Goal: Task Accomplishment & Management: Use online tool/utility

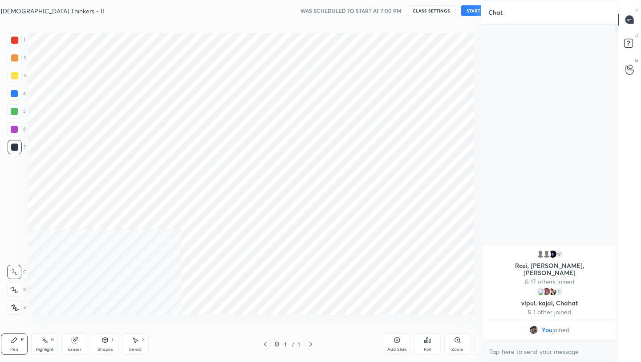
scroll to position [44235, 44094]
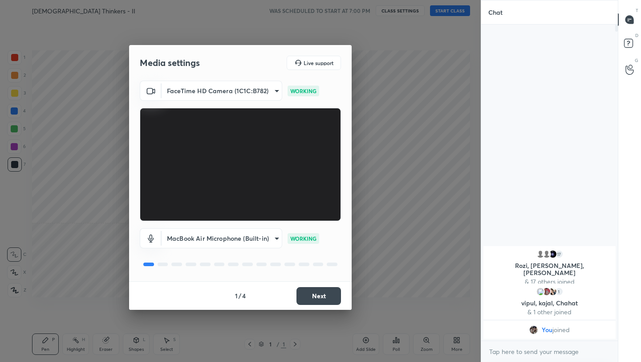
click at [314, 302] on button "Next" at bounding box center [319, 296] width 45 height 18
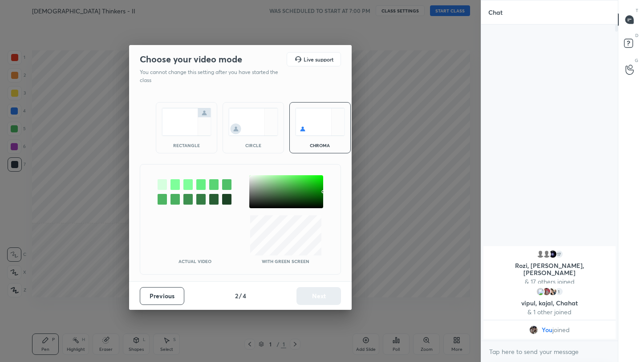
click at [190, 119] on img at bounding box center [187, 122] width 50 height 28
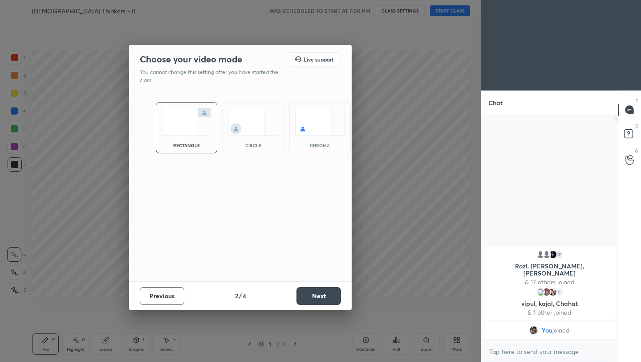
scroll to position [3, 3]
click at [326, 296] on button "Next" at bounding box center [319, 296] width 45 height 18
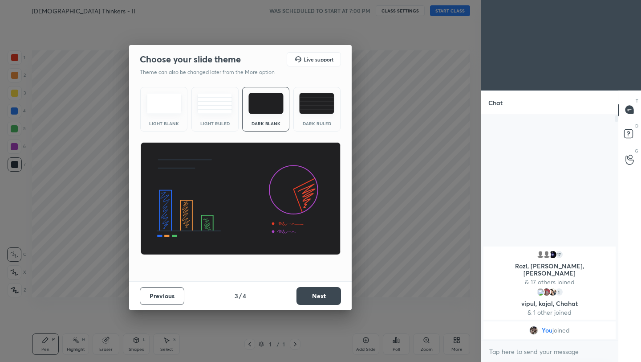
click at [326, 296] on button "Next" at bounding box center [319, 296] width 45 height 18
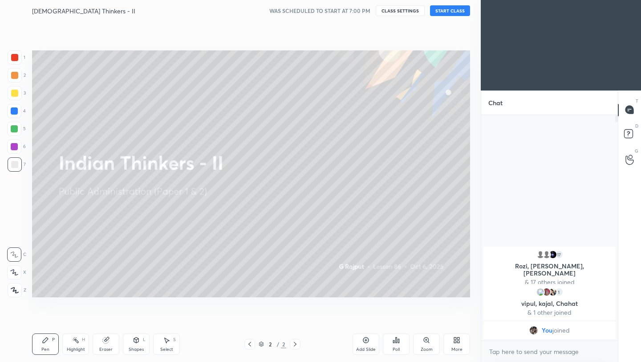
click at [449, 345] on div "More" at bounding box center [457, 343] width 27 height 21
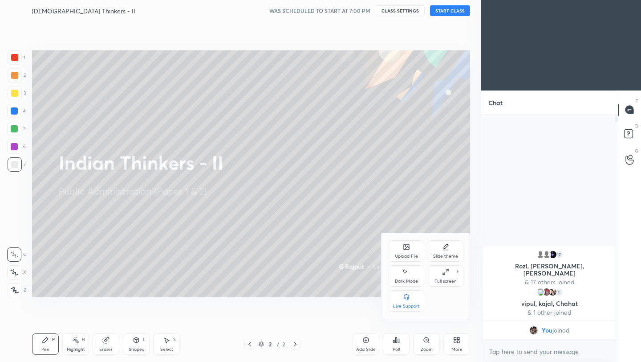
click at [409, 269] on icon at bounding box center [406, 271] width 7 height 11
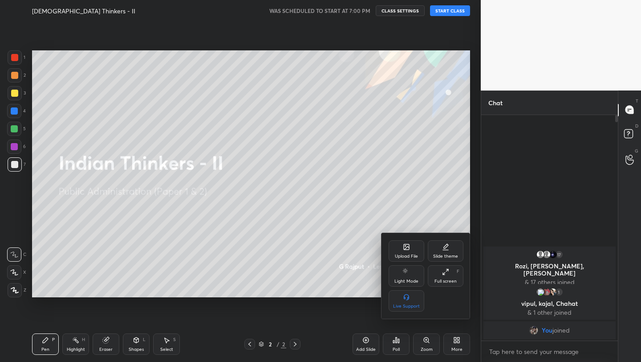
click at [461, 12] on div at bounding box center [320, 181] width 641 height 362
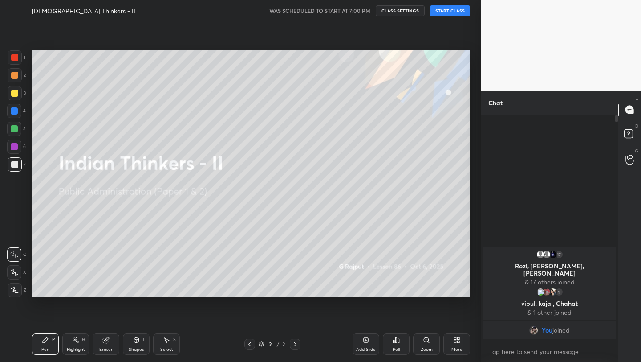
click at [452, 12] on button "START CLASS" at bounding box center [450, 10] width 40 height 11
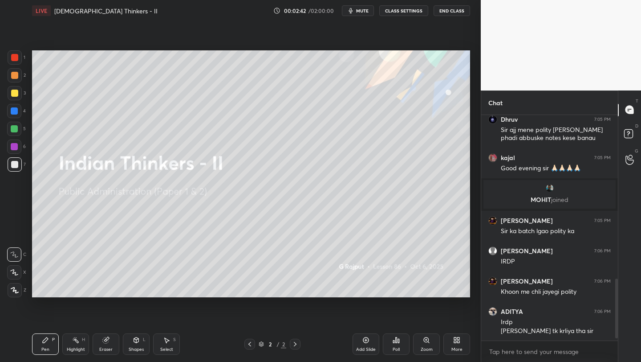
scroll to position [626, 0]
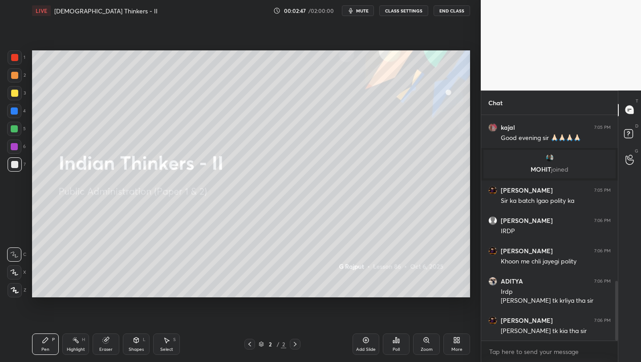
click at [394, 298] on div "Setting up your live class Poll for secs No correct answer Start poll" at bounding box center [251, 173] width 445 height 305
drag, startPoint x: 366, startPoint y: 344, endPoint x: 376, endPoint y: 337, distance: 12.5
click at [364, 347] on div "Add Slide" at bounding box center [366, 343] width 27 height 21
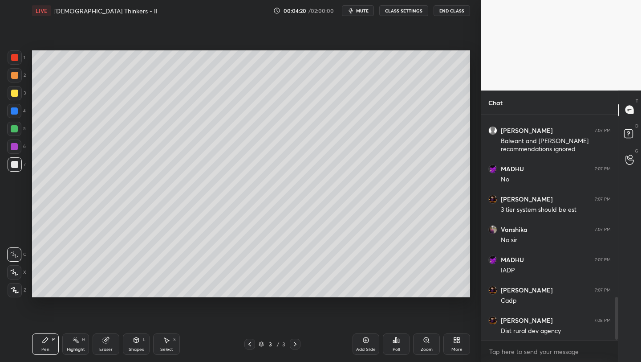
scroll to position [976, 0]
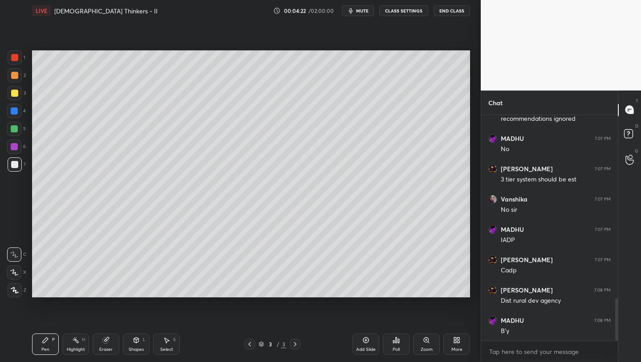
click at [460, 349] on div "More" at bounding box center [457, 349] width 11 height 4
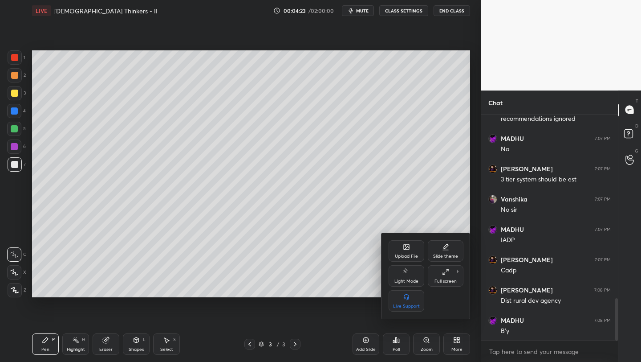
click at [408, 261] on div "Upload File" at bounding box center [407, 250] width 36 height 21
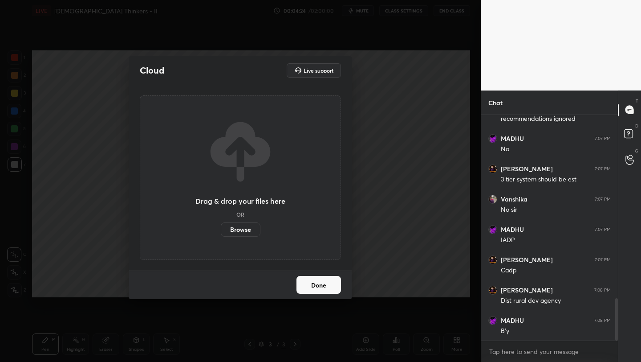
click at [232, 230] on label "Browse" at bounding box center [241, 229] width 40 height 14
click at [221, 230] on input "Browse" at bounding box center [221, 229] width 0 height 14
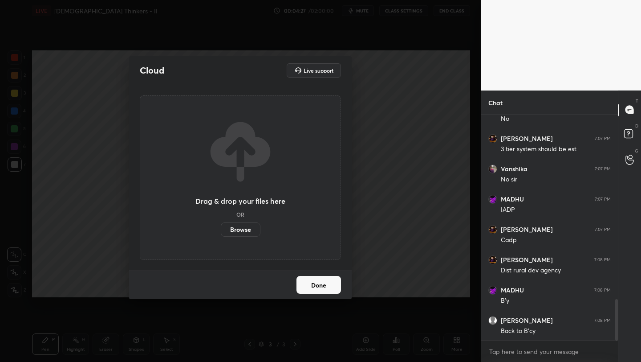
scroll to position [1037, 0]
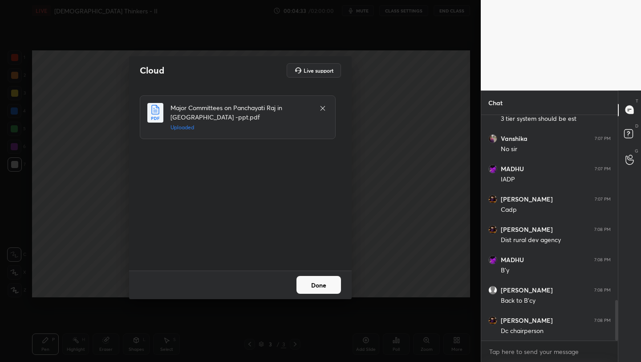
click at [329, 288] on button "Done" at bounding box center [319, 285] width 45 height 18
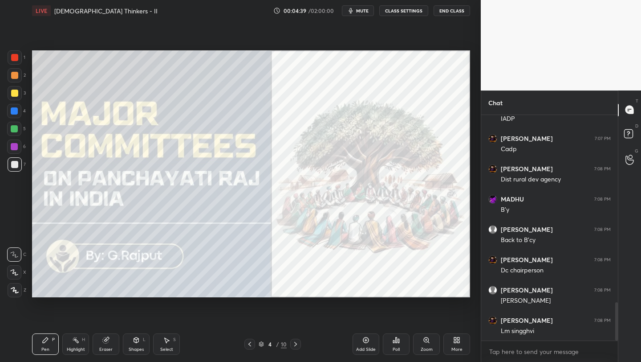
scroll to position [1128, 0]
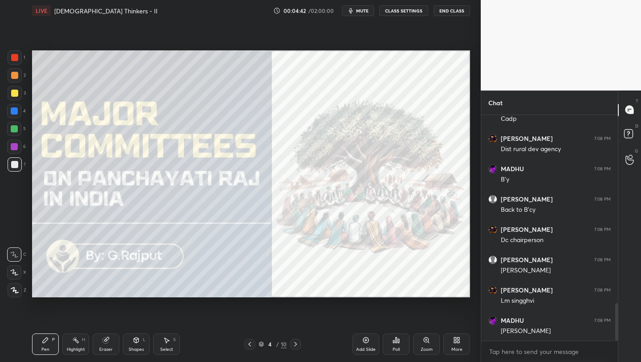
drag, startPoint x: 14, startPoint y: 58, endPoint x: 27, endPoint y: 61, distance: 12.8
click at [15, 59] on div at bounding box center [14, 57] width 7 height 7
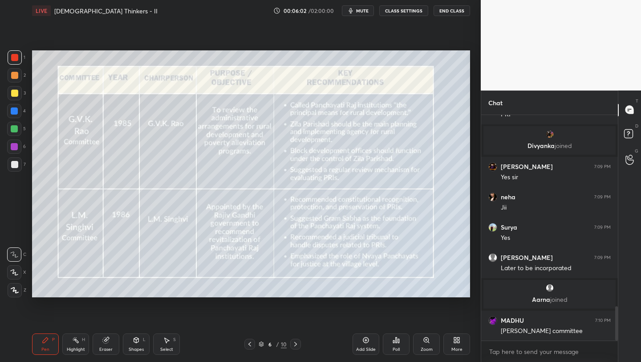
scroll to position [1263, 0]
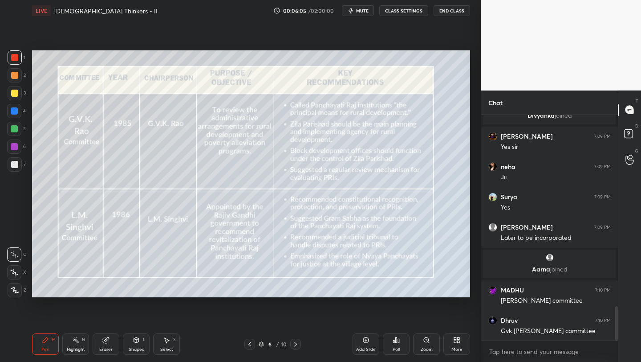
click at [366, 9] on span "mute" at bounding box center [362, 11] width 12 height 6
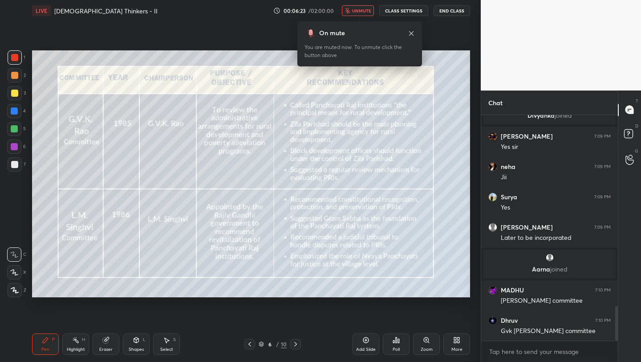
drag, startPoint x: 364, startPoint y: 11, endPoint x: 362, endPoint y: 16, distance: 6.2
click at [366, 10] on span "unmute" at bounding box center [361, 11] width 19 height 6
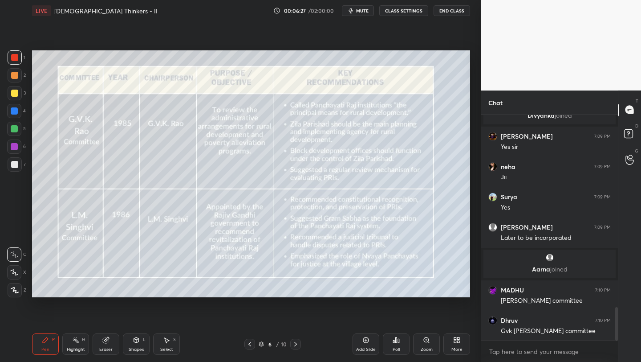
scroll to position [1293, 0]
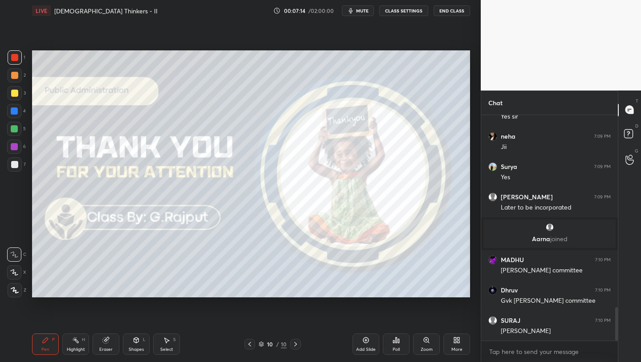
click at [366, 348] on div "Add Slide" at bounding box center [366, 349] width 20 height 4
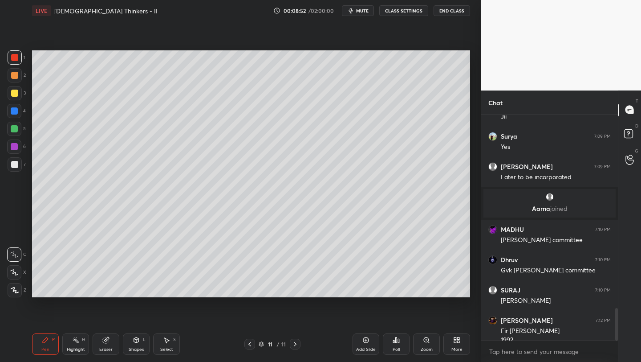
scroll to position [1333, 0]
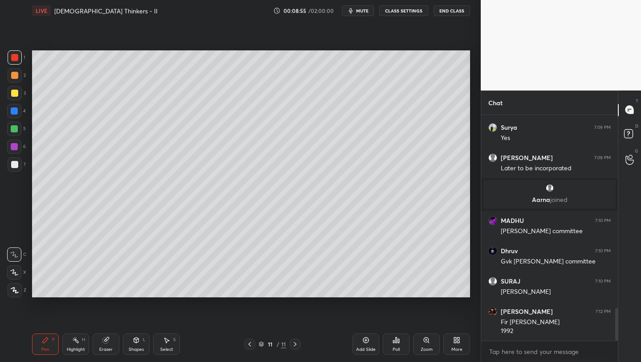
click at [369, 347] on div "Add Slide" at bounding box center [366, 343] width 27 height 21
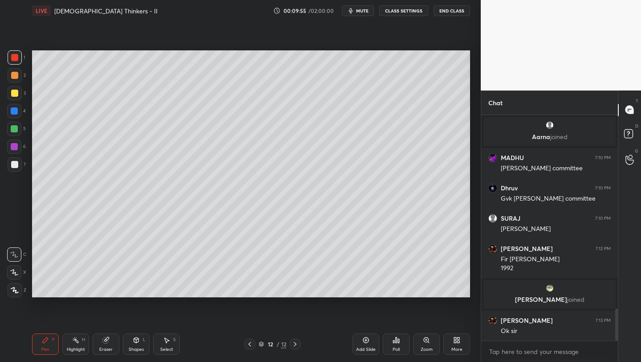
scroll to position [1355, 0]
click at [457, 344] on div "More" at bounding box center [457, 343] width 27 height 21
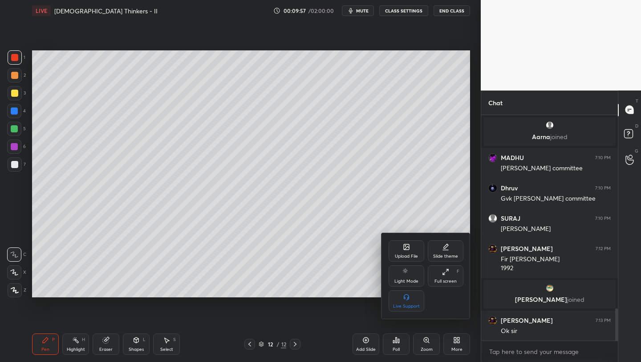
click at [396, 254] on div "Upload File" at bounding box center [406, 256] width 23 height 4
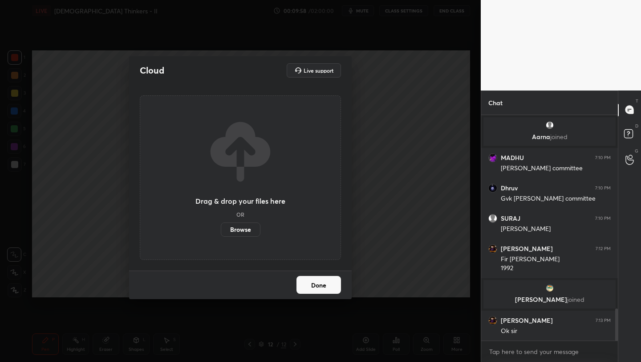
click at [235, 230] on label "Browse" at bounding box center [241, 229] width 40 height 14
click at [221, 230] on input "Browse" at bounding box center [221, 229] width 0 height 14
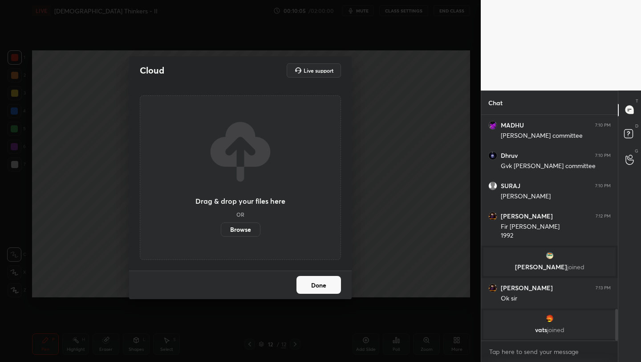
click at [248, 231] on label "Browse" at bounding box center [241, 229] width 40 height 14
click at [221, 231] on input "Browse" at bounding box center [221, 229] width 0 height 14
click at [237, 230] on label "Browse" at bounding box center [241, 229] width 40 height 14
click at [221, 230] on input "Browse" at bounding box center [221, 229] width 0 height 14
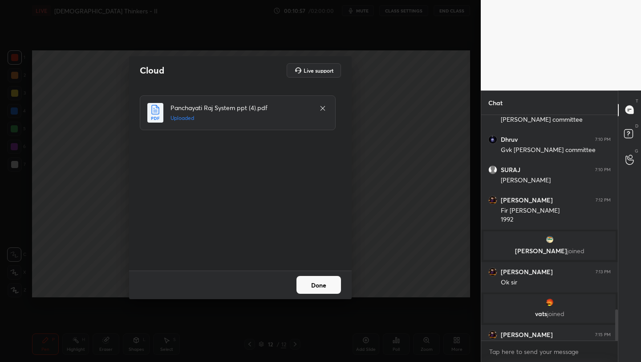
scroll to position [1402, 0]
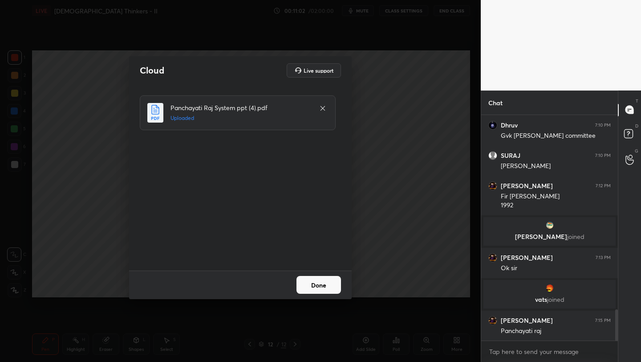
click at [328, 287] on button "Done" at bounding box center [319, 285] width 45 height 18
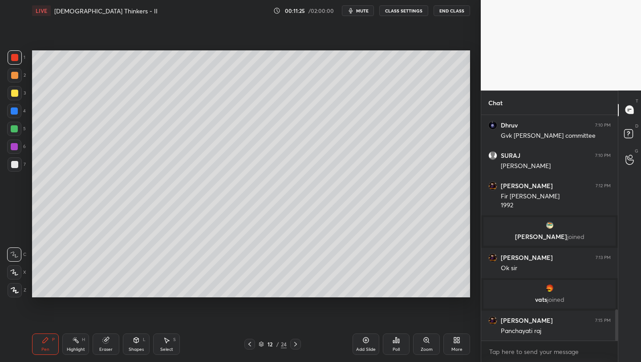
scroll to position [1411, 0]
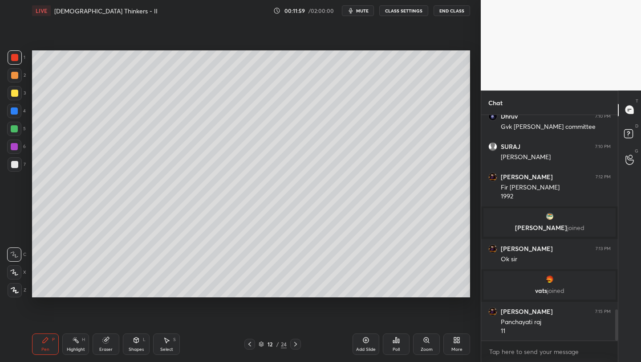
click at [363, 349] on div "Add Slide" at bounding box center [366, 349] width 20 height 4
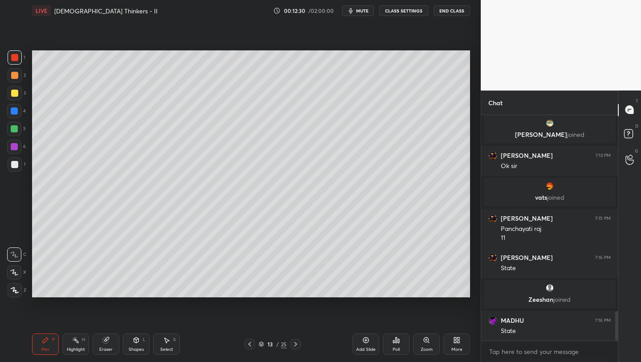
scroll to position [1534, 0]
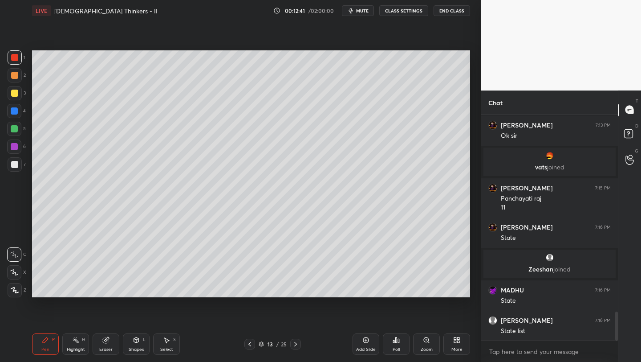
click at [16, 95] on div at bounding box center [14, 93] width 7 height 7
click at [18, 287] on icon at bounding box center [15, 290] width 8 height 6
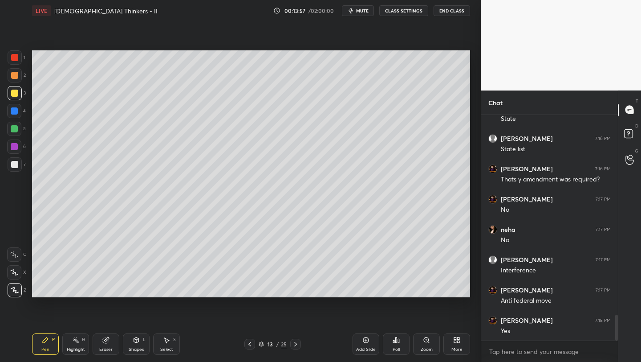
scroll to position [1746, 0]
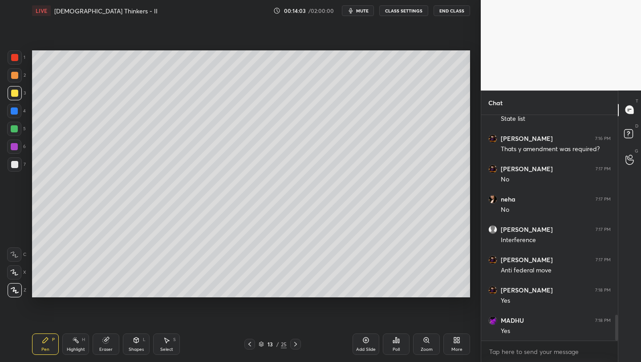
click at [359, 343] on div "Add Slide" at bounding box center [366, 343] width 27 height 21
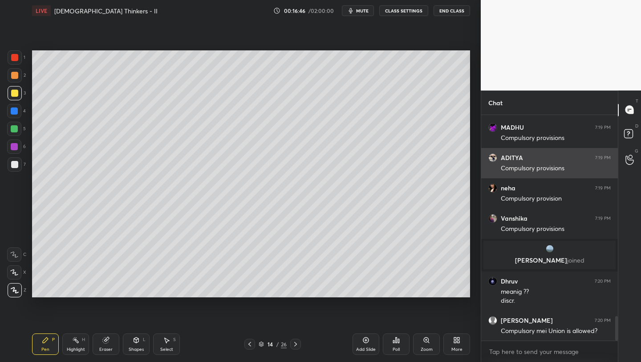
scroll to position [1901, 0]
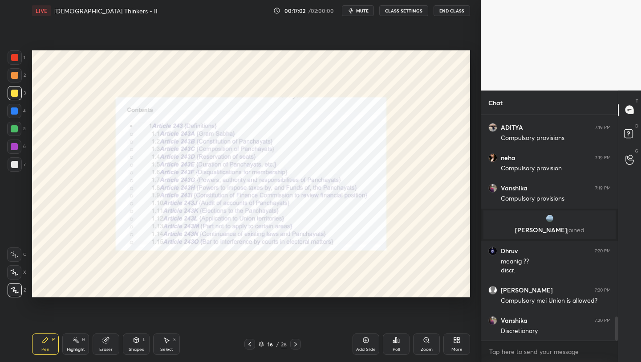
click at [366, 341] on icon at bounding box center [366, 339] width 7 height 7
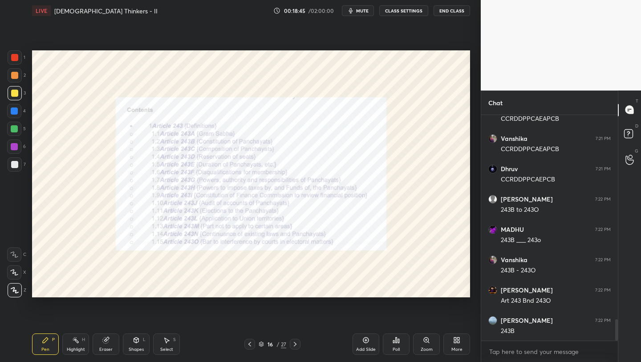
scroll to position [2173, 0]
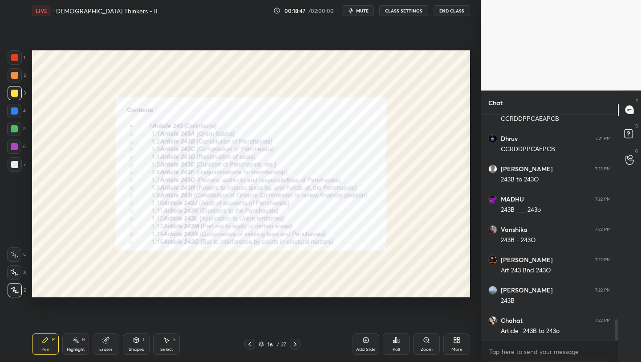
drag, startPoint x: 15, startPoint y: 56, endPoint x: 29, endPoint y: 61, distance: 14.6
click at [16, 57] on div at bounding box center [14, 57] width 7 height 7
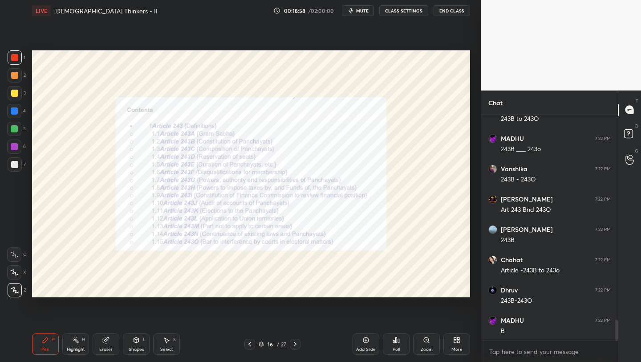
scroll to position [2264, 0]
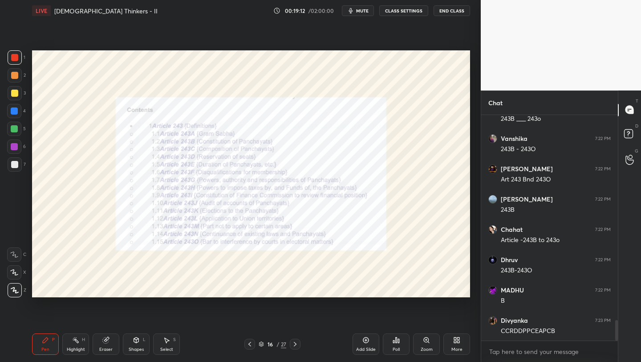
click at [429, 345] on div "Zoom" at bounding box center [426, 343] width 27 height 21
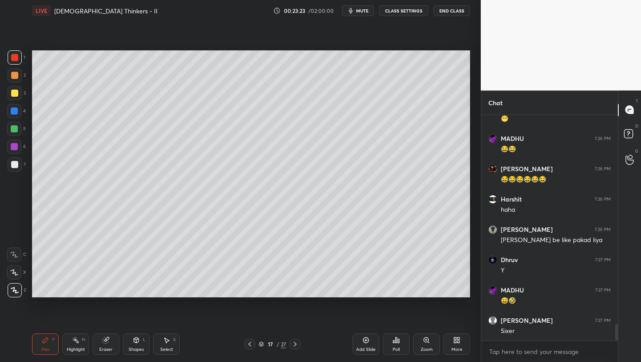
scroll to position [2896, 0]
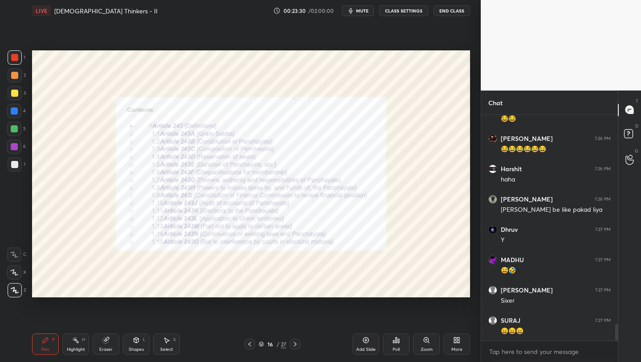
click at [367, 340] on div "Add Slide" at bounding box center [366, 343] width 27 height 21
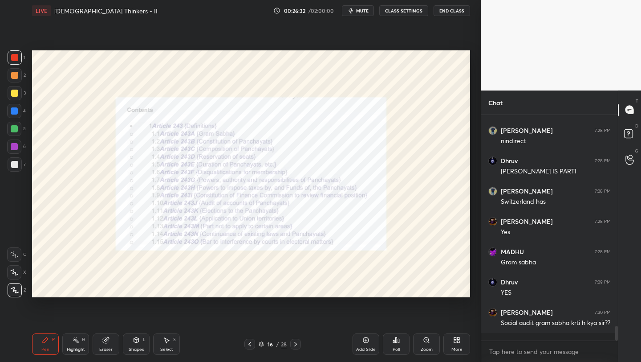
scroll to position [3232, 0]
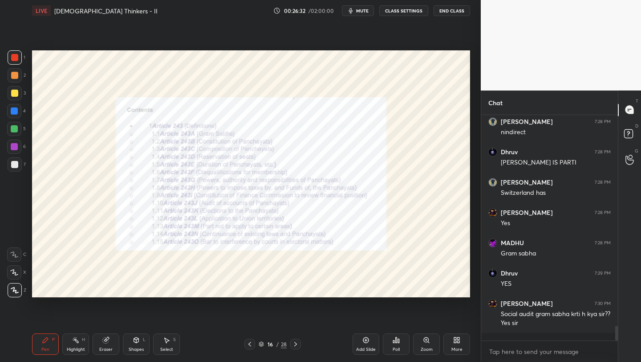
click at [364, 339] on icon at bounding box center [366, 339] width 7 height 7
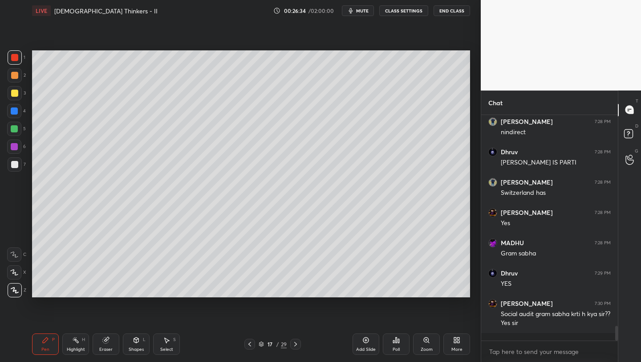
click at [18, 94] on div at bounding box center [15, 93] width 14 height 14
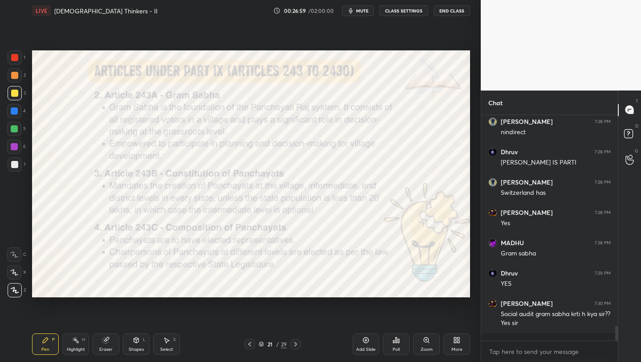
click at [15, 57] on div at bounding box center [14, 57] width 7 height 7
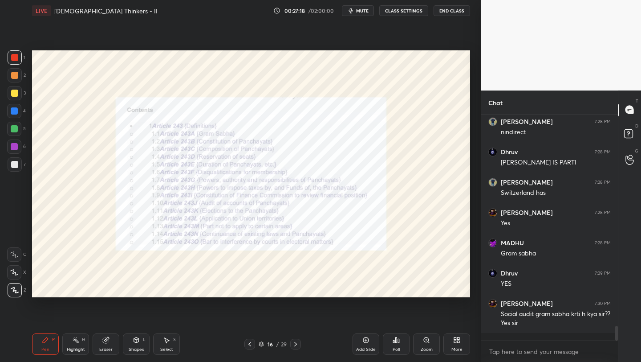
click at [364, 342] on icon at bounding box center [366, 340] width 6 height 6
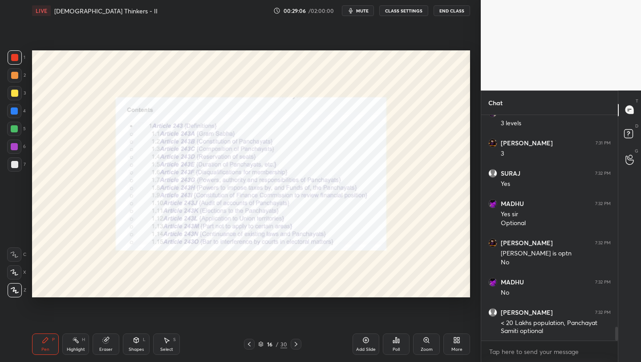
scroll to position [3500, 0]
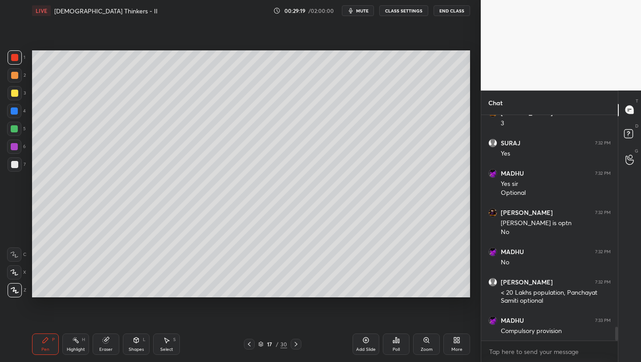
drag, startPoint x: 366, startPoint y: 339, endPoint x: 364, endPoint y: 299, distance: 39.7
click at [365, 337] on icon at bounding box center [366, 339] width 7 height 7
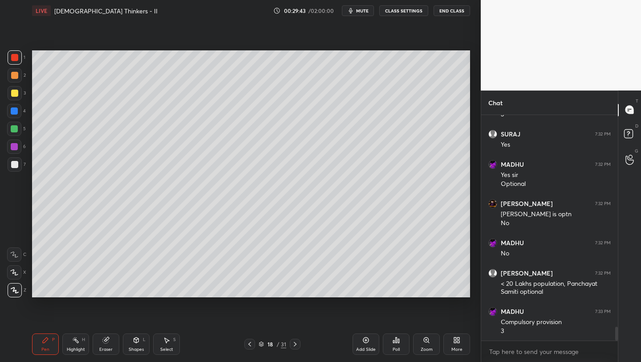
scroll to position [3540, 0]
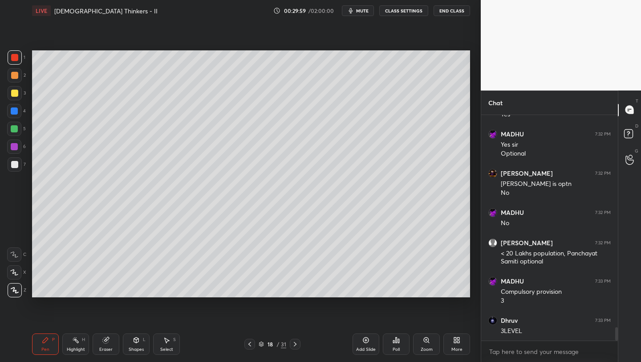
drag, startPoint x: 13, startPoint y: 110, endPoint x: 25, endPoint y: 113, distance: 12.4
click at [13, 110] on div at bounding box center [14, 110] width 7 height 7
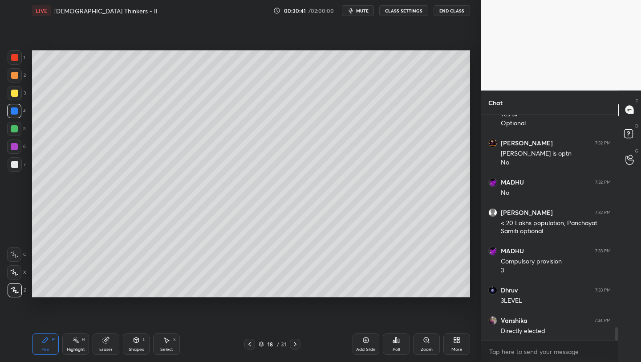
click at [15, 148] on div at bounding box center [14, 146] width 7 height 7
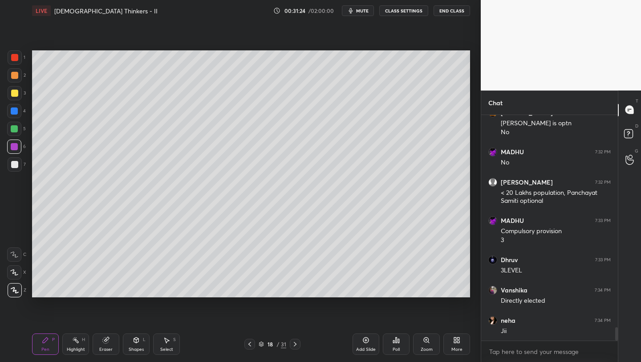
click at [15, 92] on div at bounding box center [14, 93] width 7 height 7
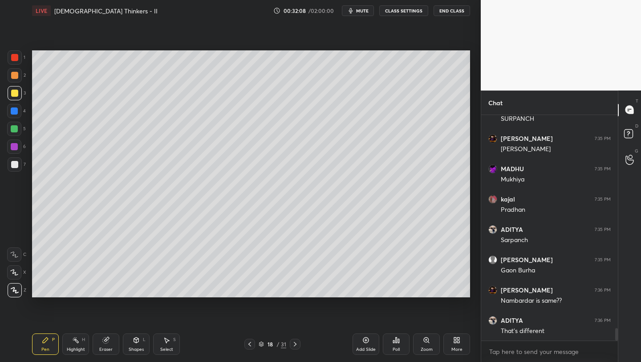
scroll to position [3873, 0]
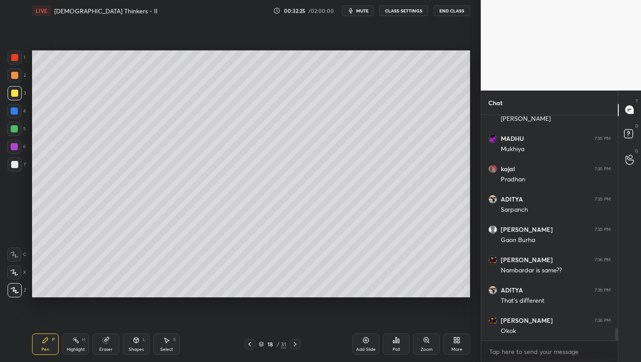
drag, startPoint x: 14, startPoint y: 110, endPoint x: 23, endPoint y: 110, distance: 8.9
click at [16, 111] on div at bounding box center [14, 110] width 7 height 7
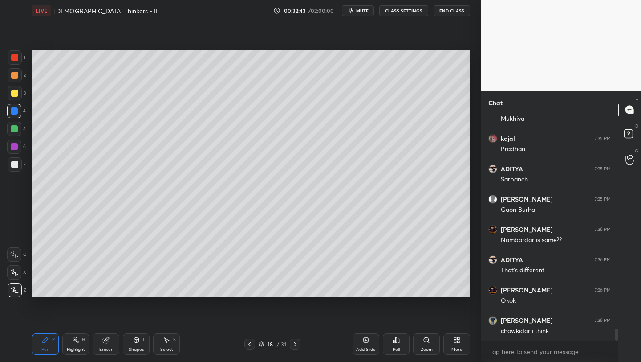
scroll to position [3933, 0]
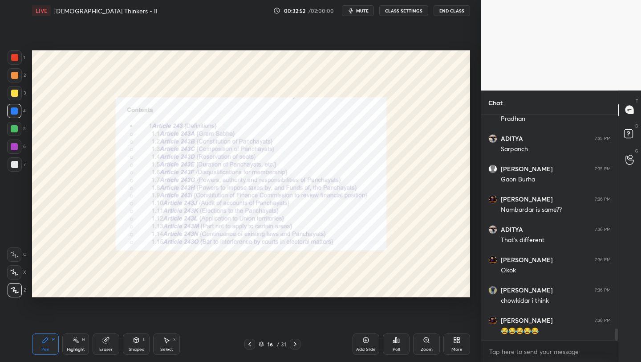
click at [14, 56] on div at bounding box center [14, 57] width 7 height 7
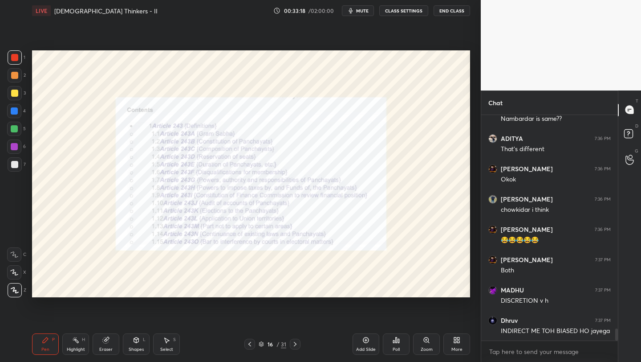
scroll to position [4054, 0]
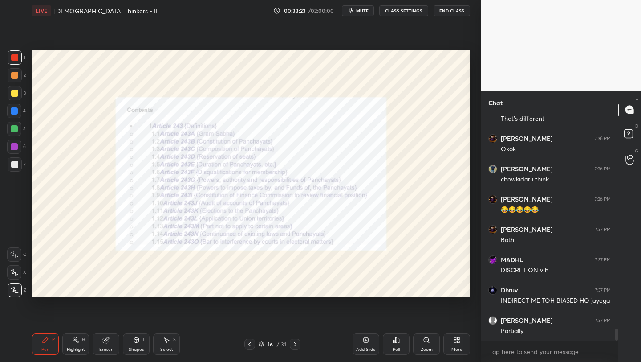
click at [365, 342] on icon at bounding box center [366, 339] width 7 height 7
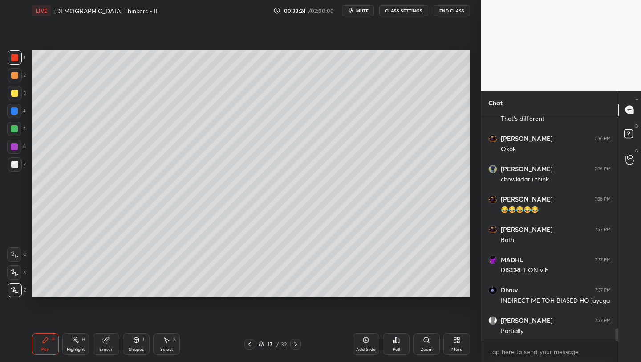
click at [15, 64] on div at bounding box center [15, 57] width 14 height 14
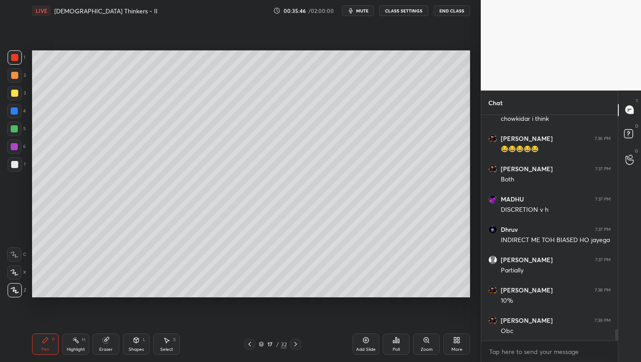
scroll to position [4124, 0]
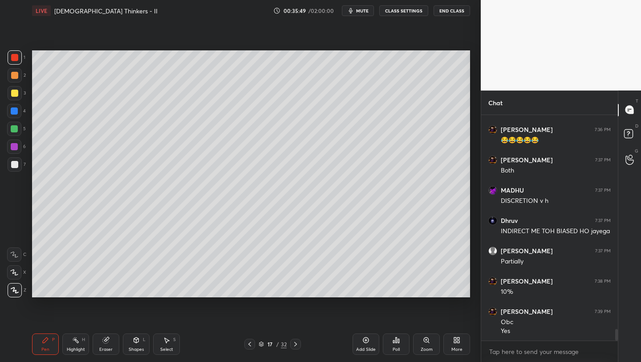
click at [367, 343] on icon at bounding box center [366, 339] width 7 height 7
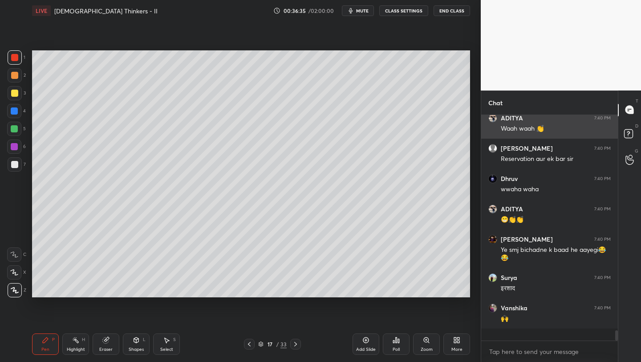
scroll to position [4405, 0]
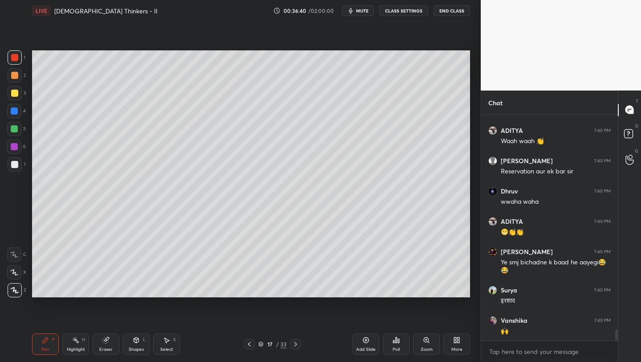
click at [11, 58] on div at bounding box center [14, 57] width 7 height 7
click at [15, 73] on div at bounding box center [14, 75] width 7 height 7
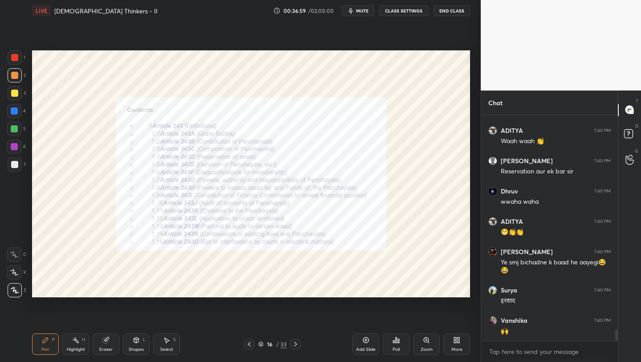
click at [366, 343] on icon at bounding box center [366, 339] width 7 height 7
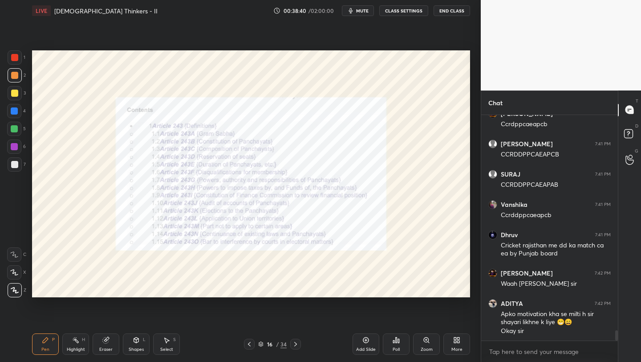
scroll to position [4732, 0]
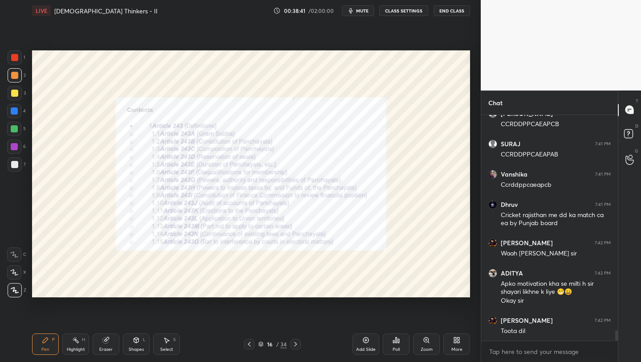
click at [359, 341] on div "Add Slide" at bounding box center [366, 343] width 27 height 21
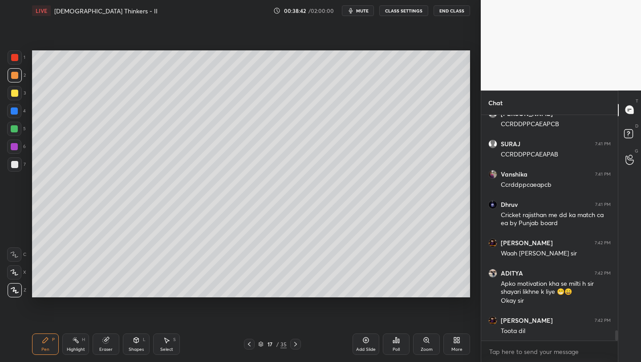
click at [14, 84] on div "2" at bounding box center [17, 77] width 18 height 18
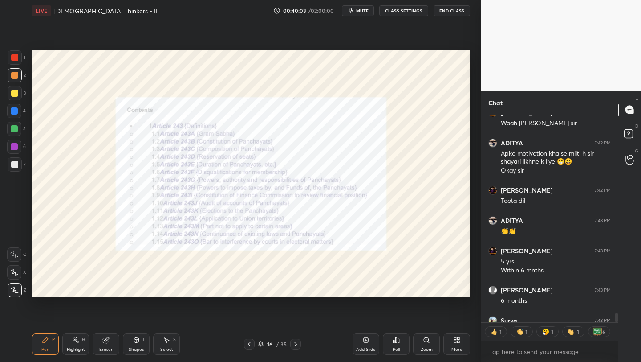
scroll to position [4911, 0]
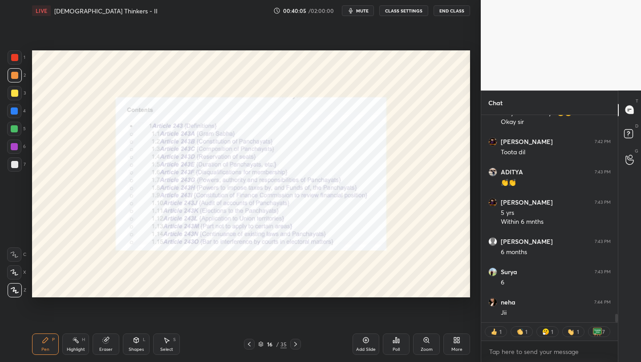
drag, startPoint x: 368, startPoint y: 341, endPoint x: 371, endPoint y: 334, distance: 7.5
click at [368, 339] on icon at bounding box center [366, 339] width 7 height 7
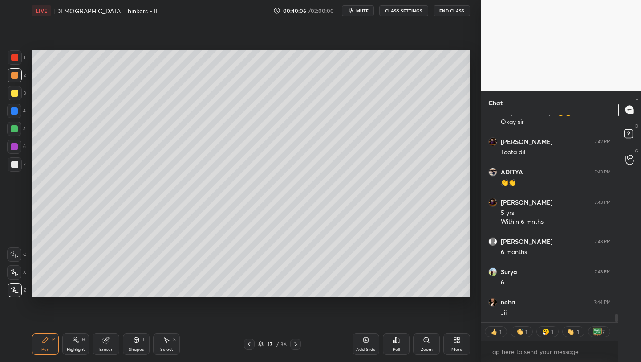
click at [14, 58] on div at bounding box center [14, 57] width 7 height 7
click at [20, 73] on div at bounding box center [15, 75] width 14 height 14
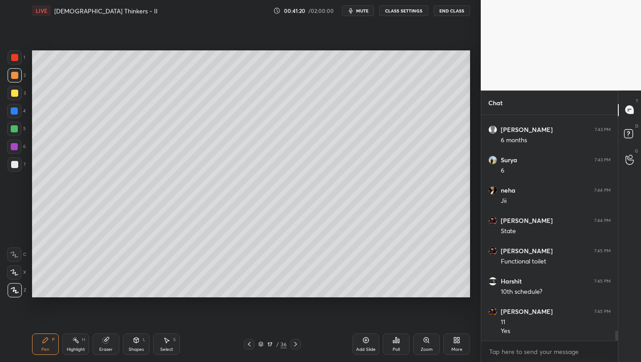
scroll to position [5053, 0]
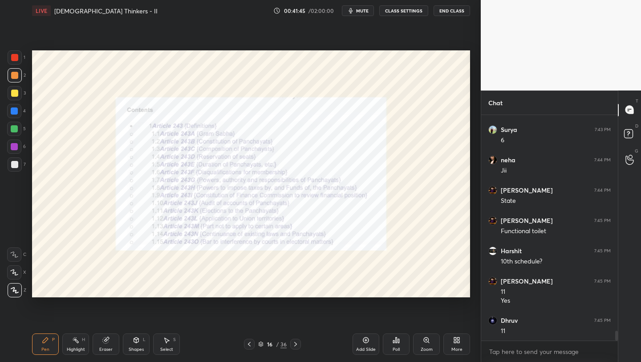
drag, startPoint x: 14, startPoint y: 54, endPoint x: 28, endPoint y: 64, distance: 16.9
click at [15, 54] on div at bounding box center [14, 57] width 7 height 7
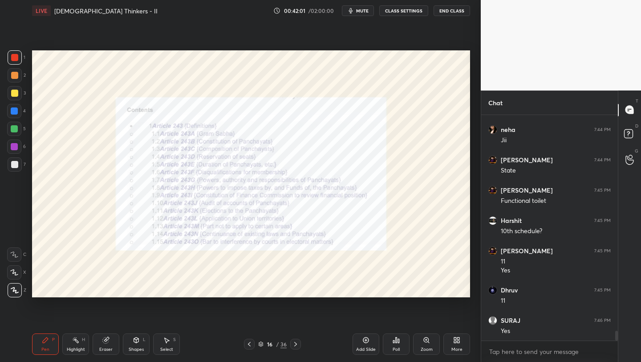
click at [261, 343] on icon at bounding box center [260, 343] width 5 height 5
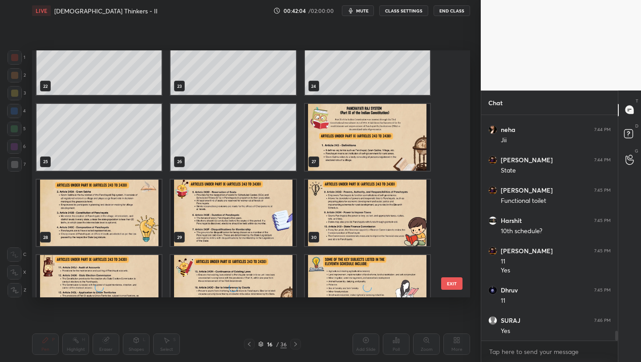
scroll to position [659, 0]
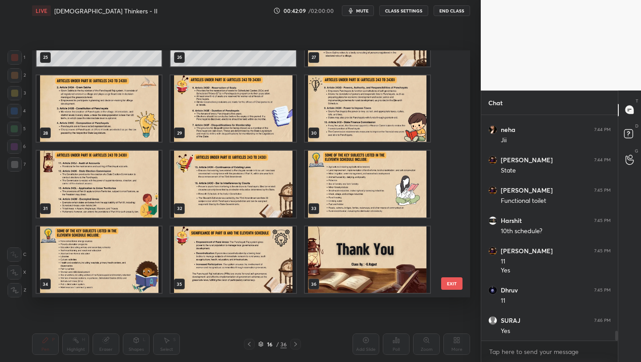
click at [100, 248] on img "grid" at bounding box center [99, 259] width 125 height 67
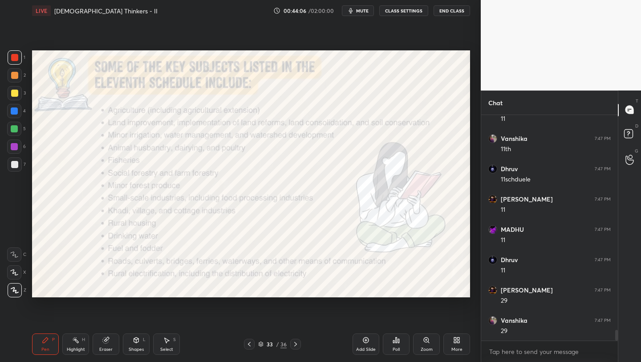
scroll to position [4658, 0]
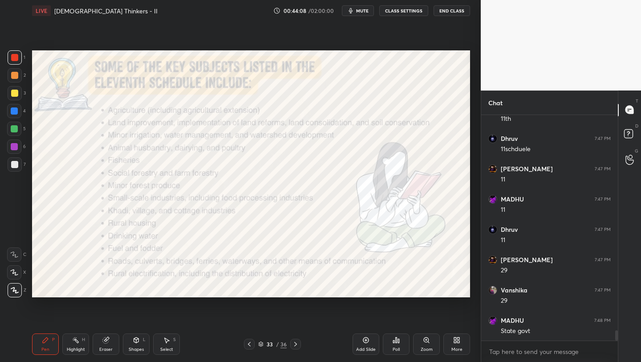
click at [372, 349] on div "Add Slide" at bounding box center [366, 349] width 20 height 4
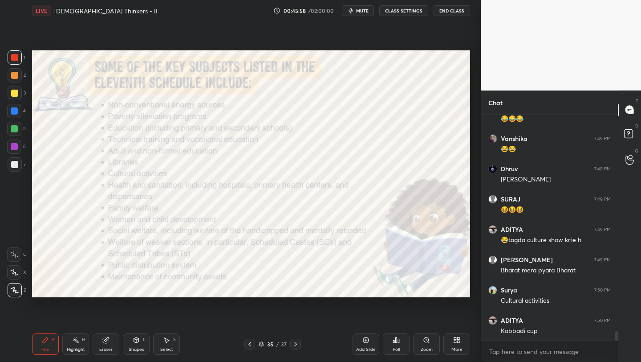
scroll to position [5112, 0]
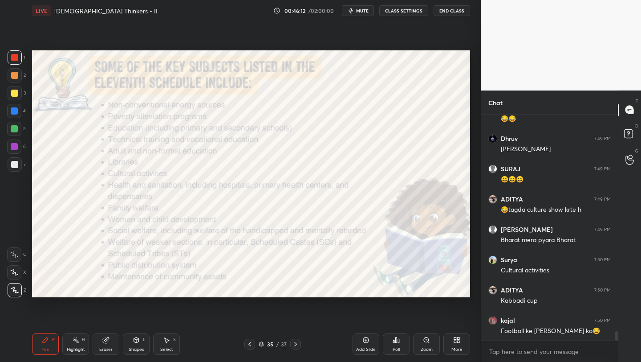
drag, startPoint x: 107, startPoint y: 344, endPoint x: 104, endPoint y: 327, distance: 17.3
click at [107, 338] on div "Eraser" at bounding box center [106, 343] width 27 height 21
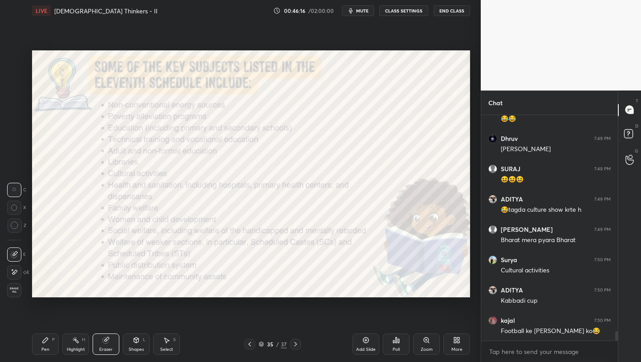
click at [47, 342] on icon at bounding box center [45, 339] width 7 height 7
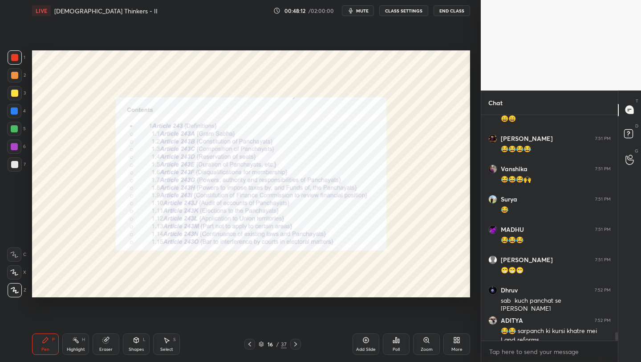
scroll to position [5727, 0]
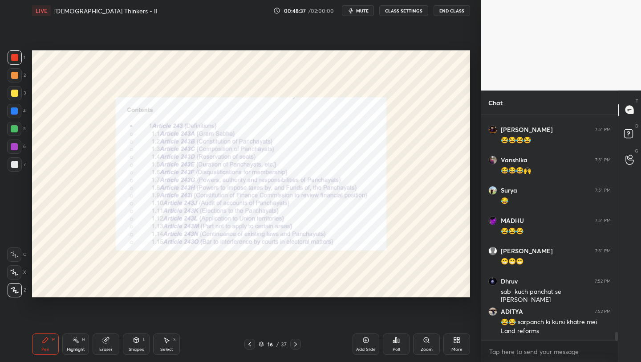
drag, startPoint x: 364, startPoint y: 339, endPoint x: 370, endPoint y: 322, distance: 17.6
click at [364, 339] on icon at bounding box center [366, 339] width 7 height 7
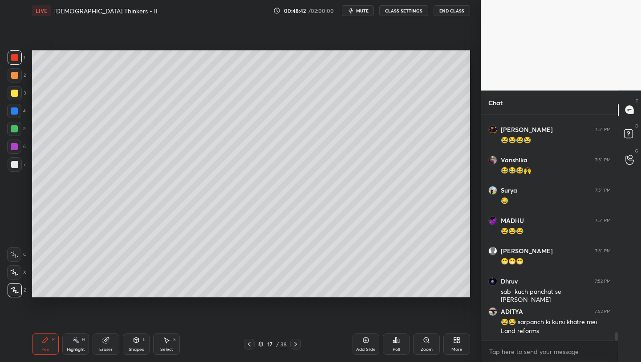
click at [14, 93] on div at bounding box center [14, 93] width 7 height 7
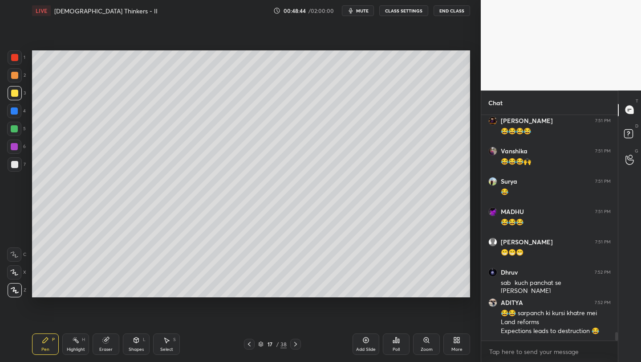
click at [16, 77] on div at bounding box center [14, 75] width 7 height 7
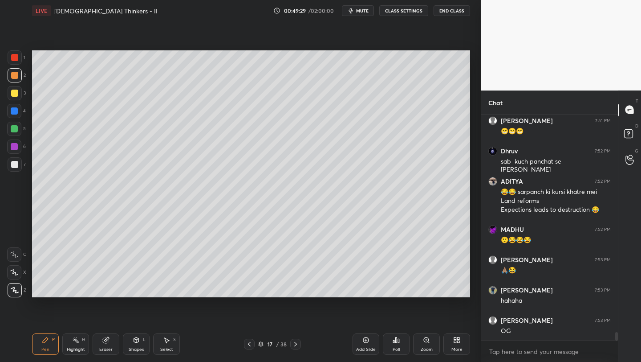
scroll to position [5887, 0]
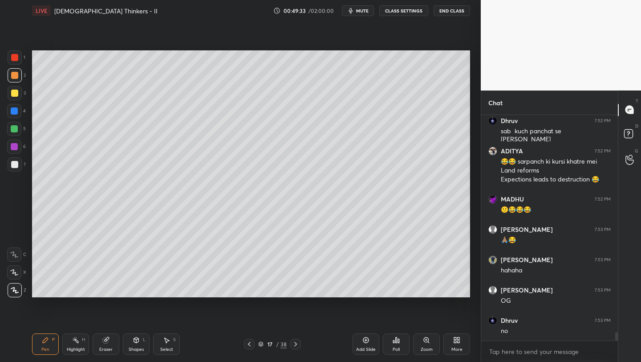
drag, startPoint x: 13, startPoint y: 58, endPoint x: 27, endPoint y: 62, distance: 14.5
click at [13, 58] on div at bounding box center [14, 57] width 7 height 7
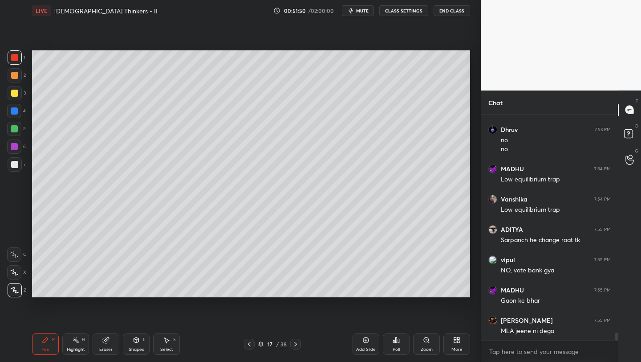
scroll to position [6108, 0]
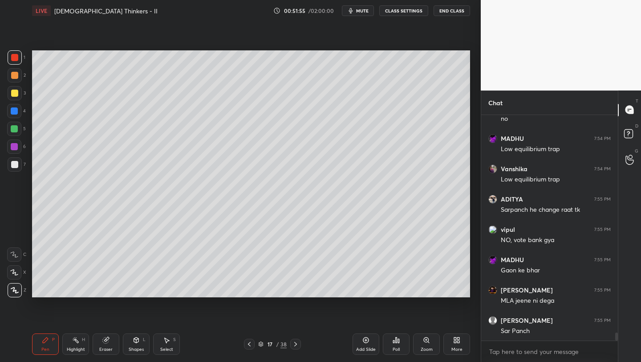
click at [366, 340] on icon at bounding box center [366, 340] width 3 height 3
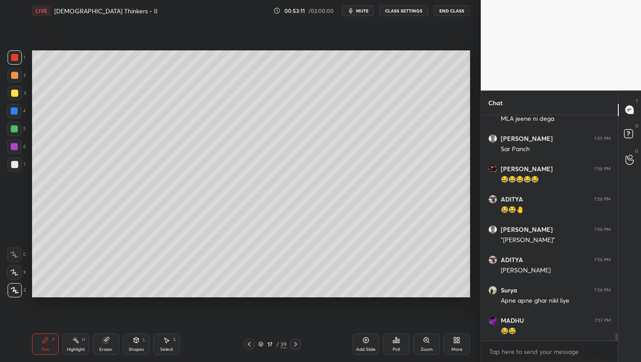
scroll to position [6320, 0]
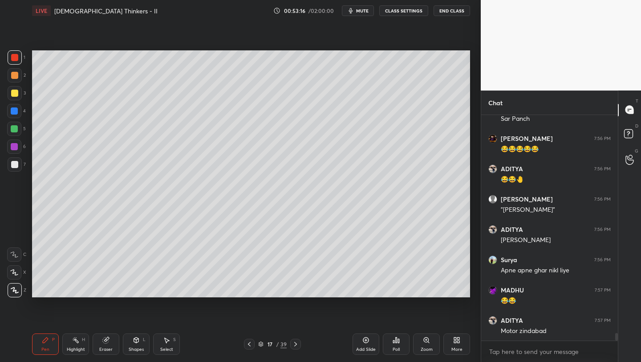
drag, startPoint x: 365, startPoint y: 343, endPoint x: 364, endPoint y: 339, distance: 5.0
click at [363, 343] on div "Add Slide" at bounding box center [366, 343] width 27 height 21
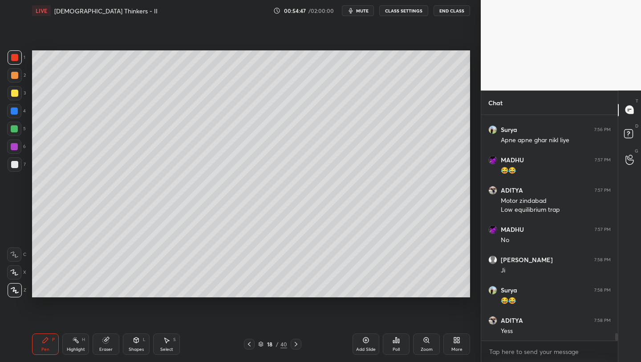
scroll to position [6481, 0]
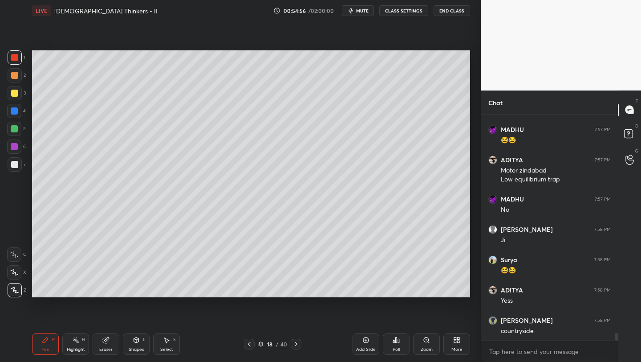
click at [16, 161] on div at bounding box center [15, 164] width 14 height 14
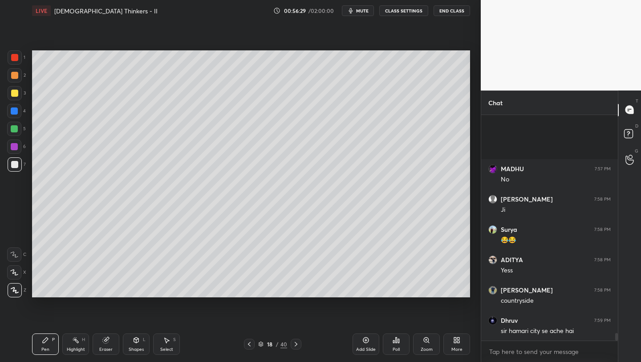
scroll to position [6604, 0]
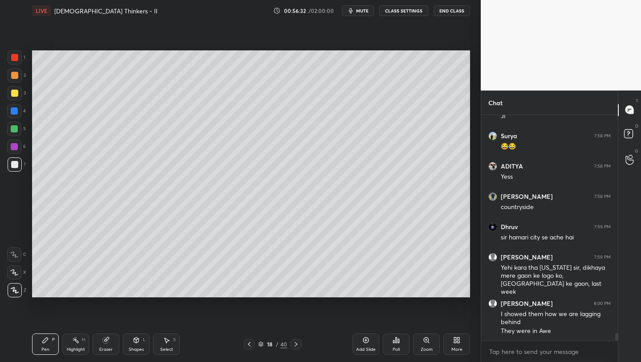
click at [458, 346] on div "More" at bounding box center [457, 343] width 27 height 21
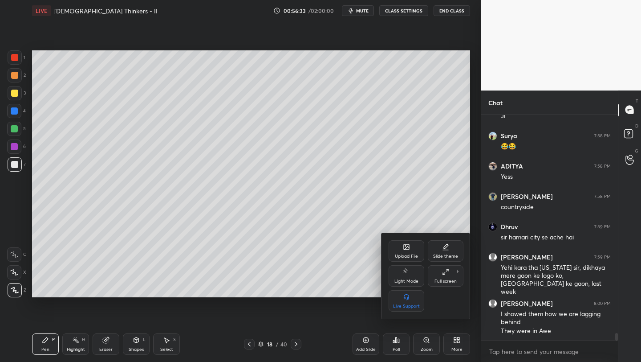
click at [407, 254] on div "Upload File" at bounding box center [406, 256] width 23 height 4
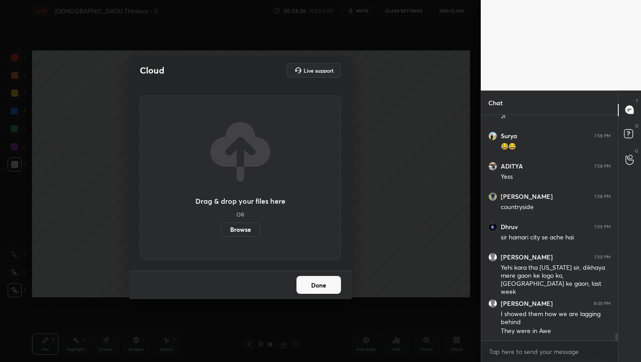
click at [238, 227] on label "Browse" at bounding box center [241, 229] width 40 height 14
click at [221, 227] on input "Browse" at bounding box center [221, 229] width 0 height 14
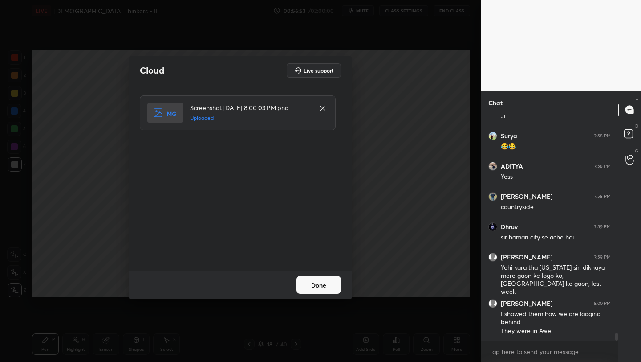
click at [322, 286] on button "Done" at bounding box center [319, 285] width 45 height 18
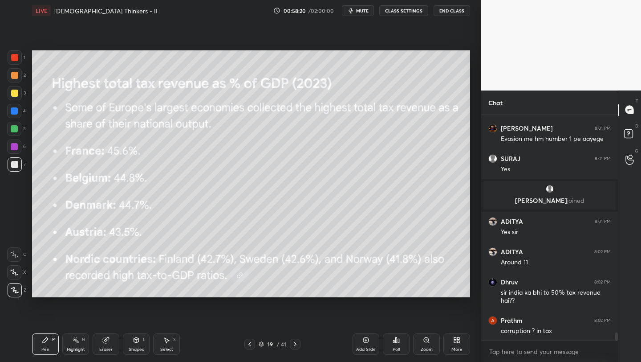
scroll to position [6224, 0]
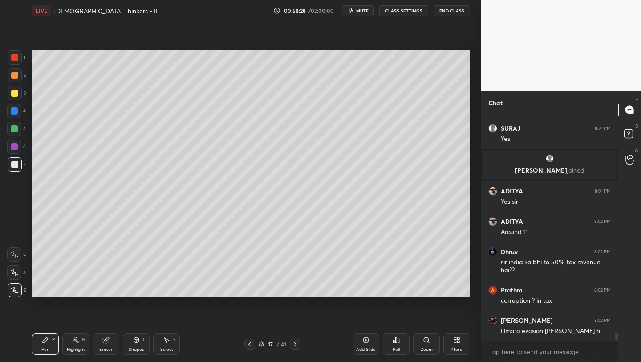
click at [17, 57] on div at bounding box center [14, 57] width 7 height 7
click at [14, 76] on div at bounding box center [14, 75] width 7 height 7
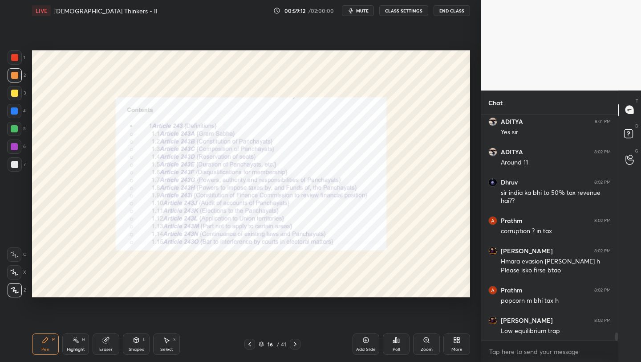
drag, startPoint x: 251, startPoint y: 345, endPoint x: 304, endPoint y: 336, distance: 53.8
click at [252, 344] on icon at bounding box center [249, 343] width 7 height 7
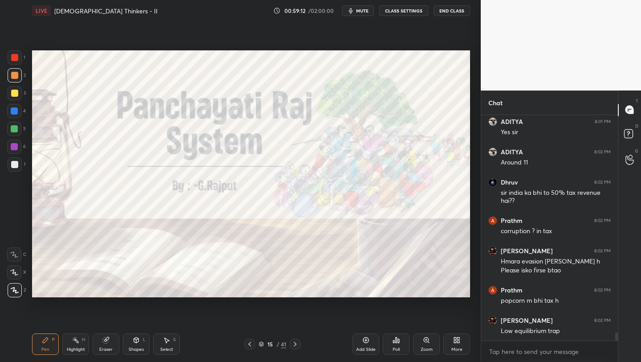
drag, startPoint x: 364, startPoint y: 340, endPoint x: 358, endPoint y: 318, distance: 22.8
click at [363, 339] on icon at bounding box center [366, 339] width 7 height 7
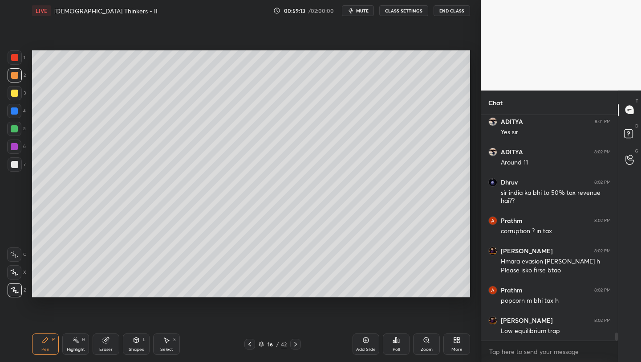
click at [17, 111] on div at bounding box center [14, 110] width 7 height 7
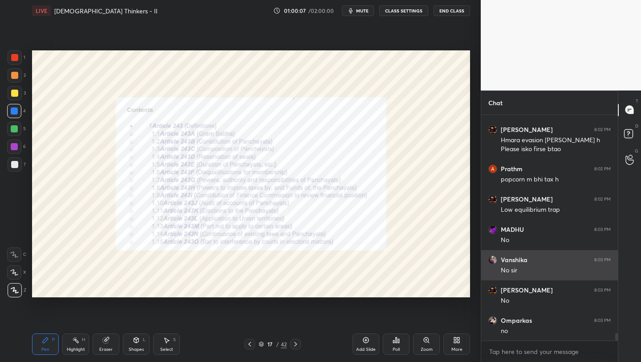
scroll to position [6445, 0]
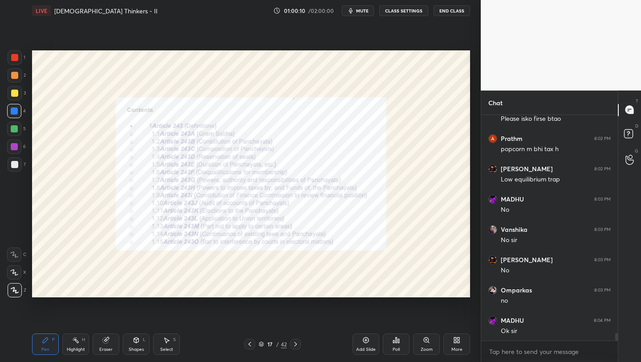
click at [430, 340] on icon at bounding box center [426, 339] width 7 height 7
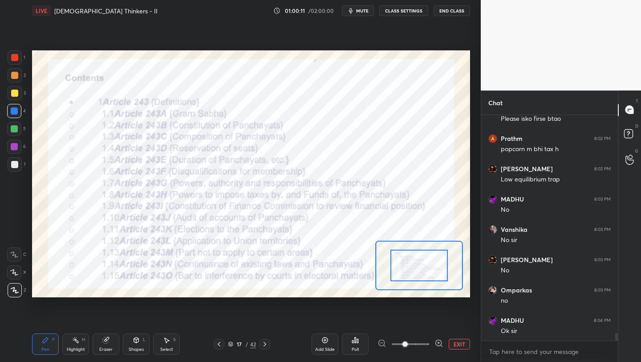
scroll to position [6475, 0]
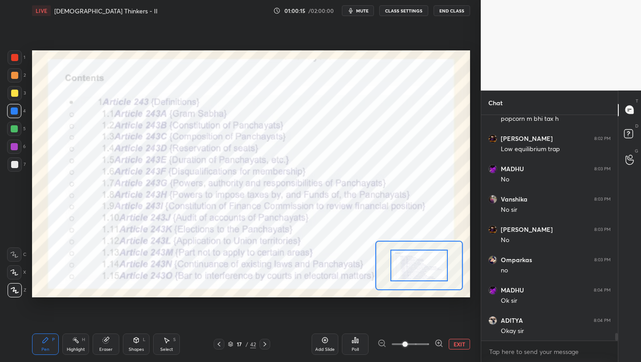
click at [368, 11] on span "mute" at bounding box center [362, 11] width 12 height 6
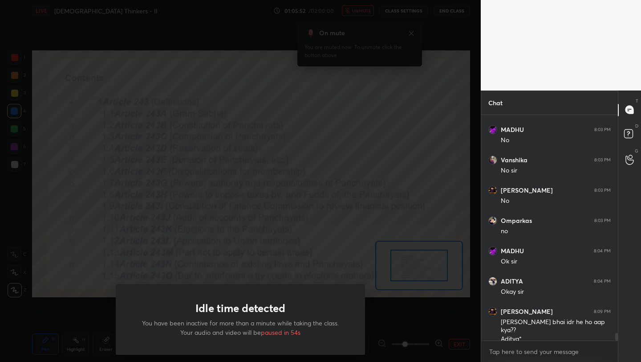
scroll to position [6523, 0]
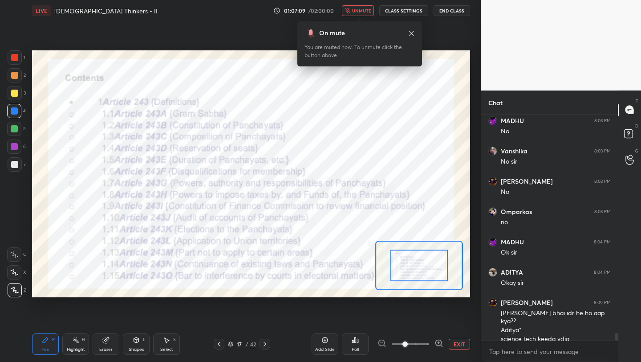
click at [363, 13] on span "unmute" at bounding box center [361, 11] width 19 height 6
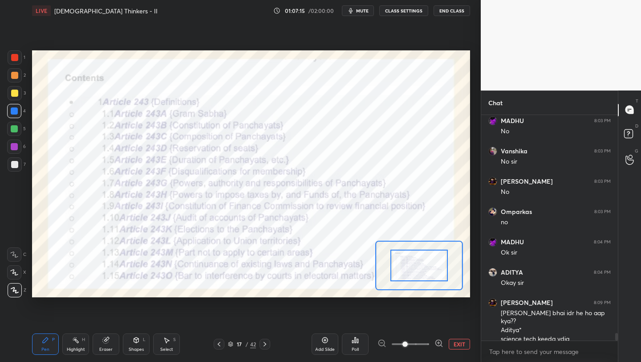
click at [322, 344] on div "Add Slide" at bounding box center [325, 343] width 27 height 21
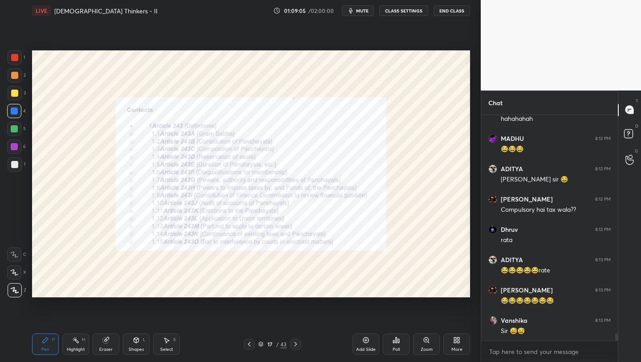
scroll to position [7145, 0]
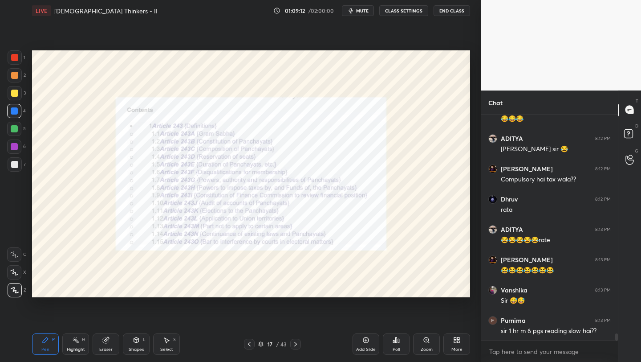
click at [365, 341] on icon at bounding box center [366, 339] width 7 height 7
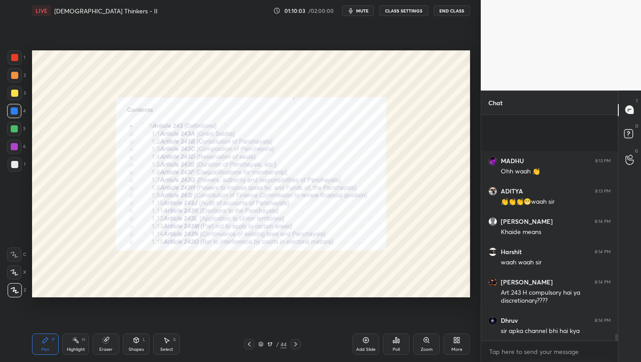
scroll to position [7503, 0]
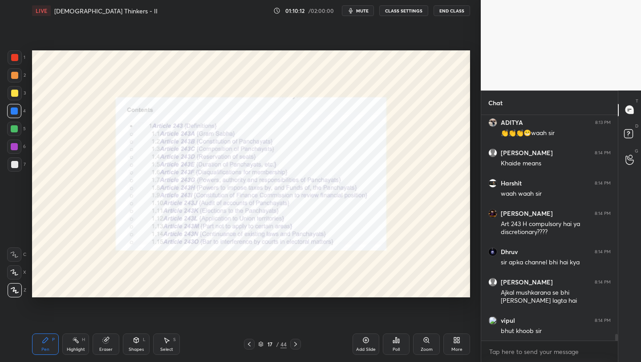
drag, startPoint x: 363, startPoint y: 339, endPoint x: 373, endPoint y: 340, distance: 9.8
click at [363, 339] on icon at bounding box center [366, 340] width 6 height 6
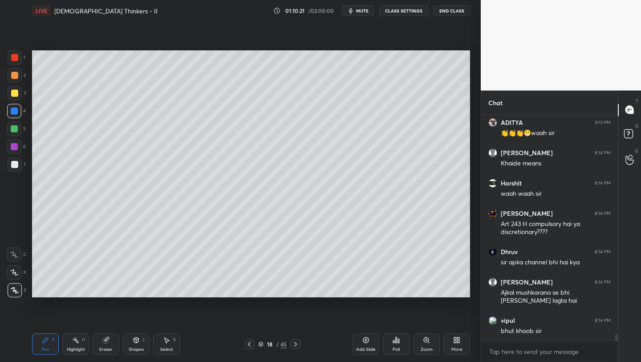
scroll to position [7533, 0]
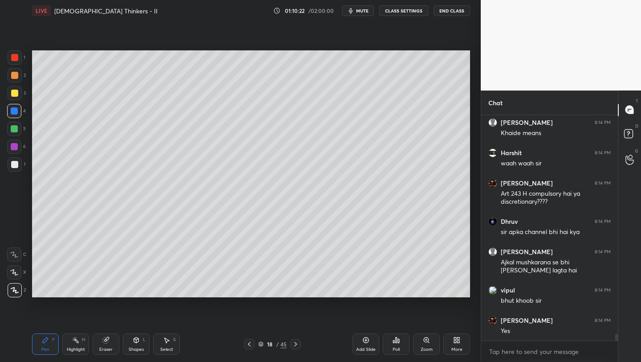
drag, startPoint x: 16, startPoint y: 76, endPoint x: 29, endPoint y: 77, distance: 12.9
click at [16, 76] on div at bounding box center [14, 75] width 7 height 7
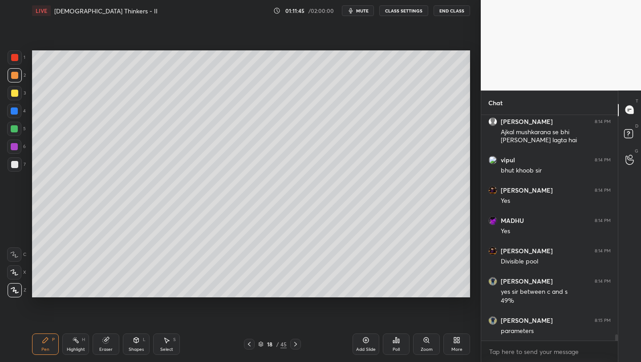
scroll to position [7694, 0]
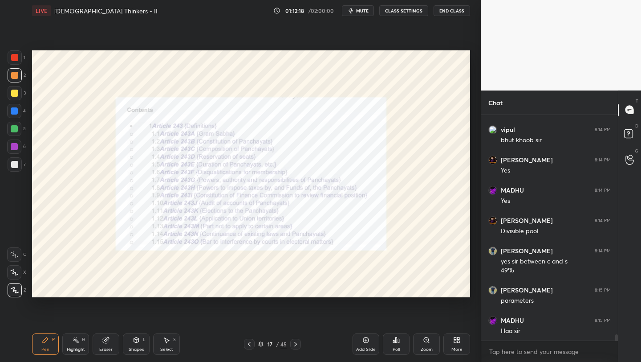
click at [370, 345] on div "Add Slide" at bounding box center [366, 343] width 27 height 21
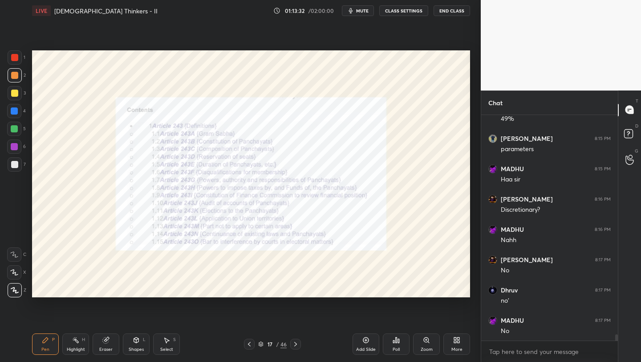
scroll to position [7876, 0]
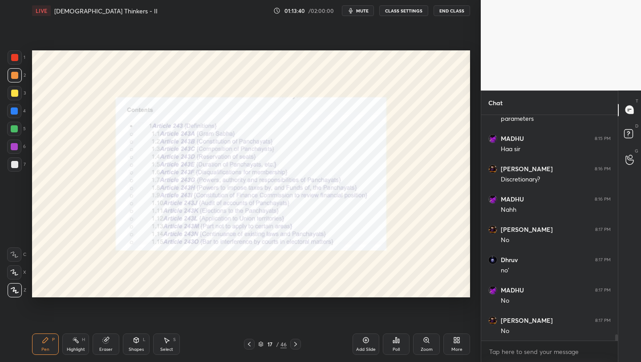
click at [364, 339] on icon at bounding box center [366, 339] width 7 height 7
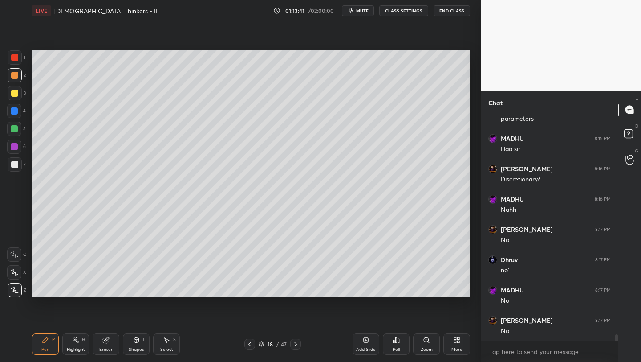
click at [15, 92] on div at bounding box center [14, 93] width 7 height 7
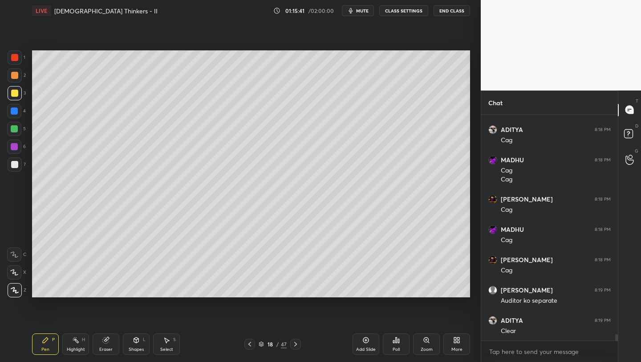
scroll to position [8226, 0]
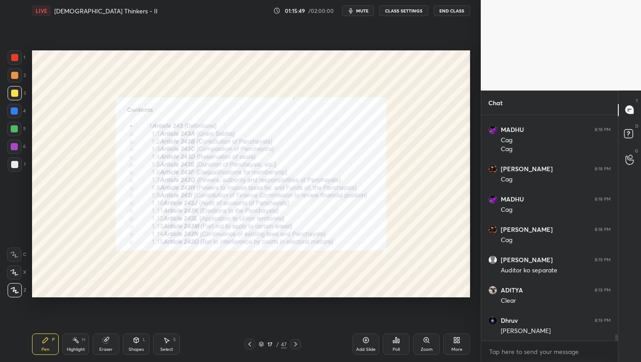
click at [425, 341] on icon at bounding box center [426, 339] width 5 height 5
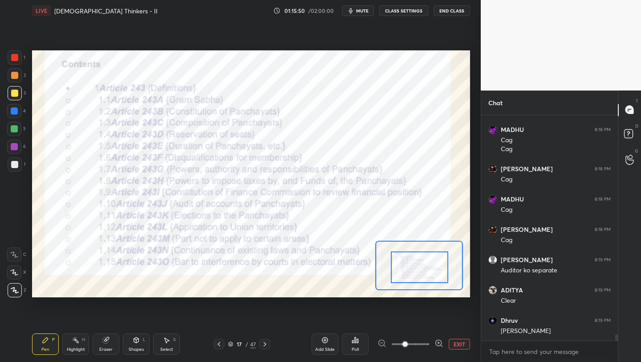
drag, startPoint x: 427, startPoint y: 266, endPoint x: 428, endPoint y: 273, distance: 6.3
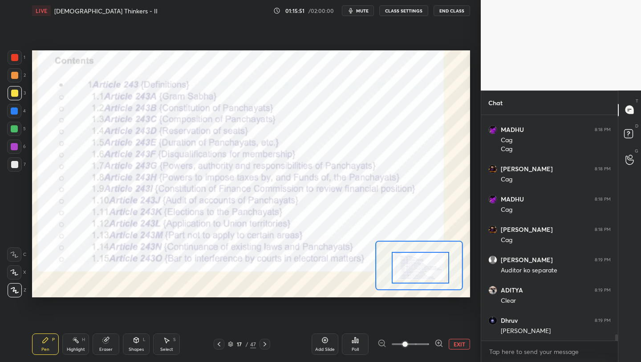
click at [430, 273] on div at bounding box center [420, 268] width 57 height 32
drag, startPoint x: 12, startPoint y: 56, endPoint x: 26, endPoint y: 60, distance: 13.8
click at [12, 56] on div at bounding box center [14, 57] width 7 height 7
click at [450, 339] on button "EXIT" at bounding box center [459, 344] width 21 height 11
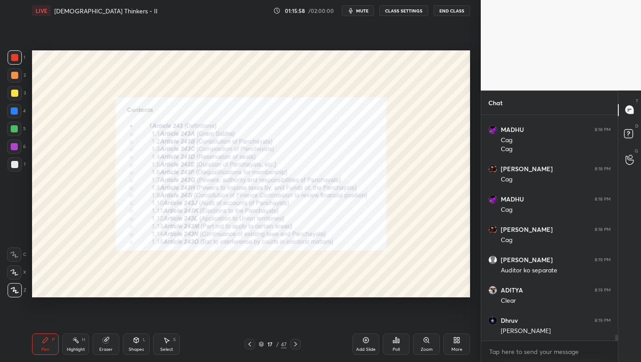
scroll to position [8257, 0]
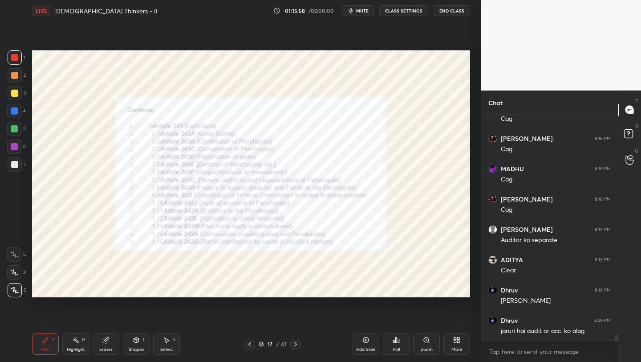
click at [365, 342] on icon at bounding box center [366, 340] width 6 height 6
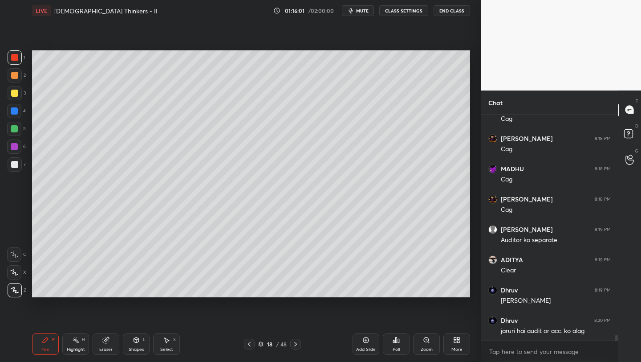
click at [14, 57] on div at bounding box center [14, 57] width 7 height 7
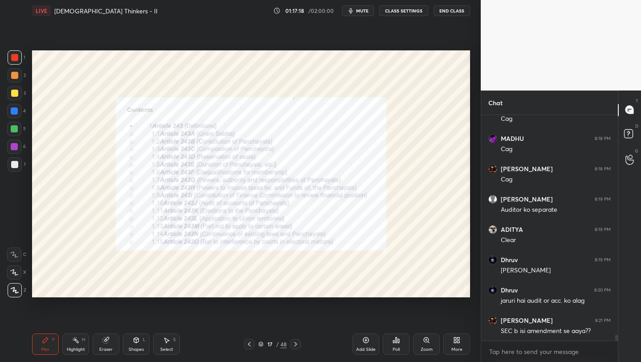
click at [364, 343] on div "Add Slide" at bounding box center [366, 343] width 27 height 21
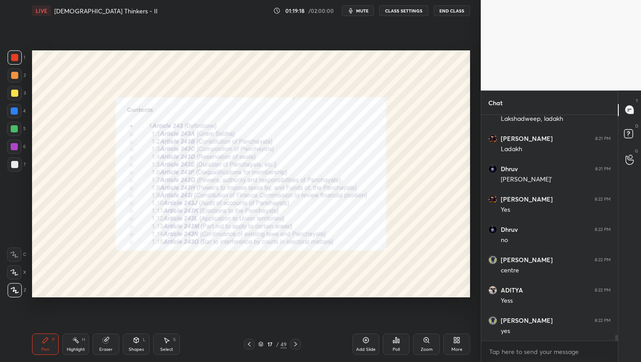
scroll to position [8629, 0]
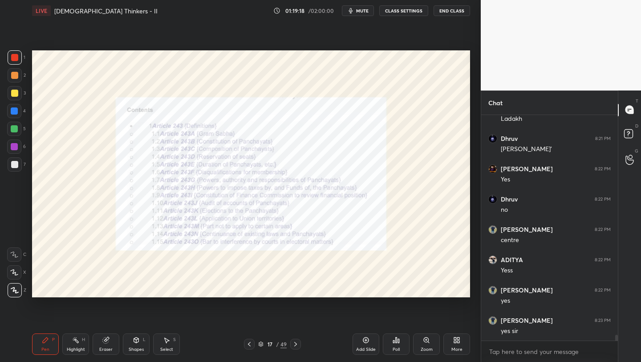
click at [366, 337] on icon at bounding box center [366, 340] width 6 height 6
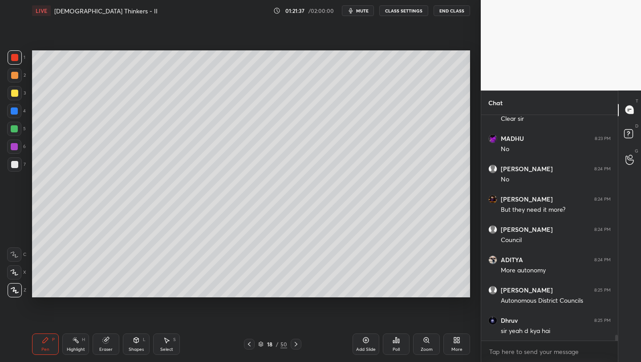
scroll to position [8902, 0]
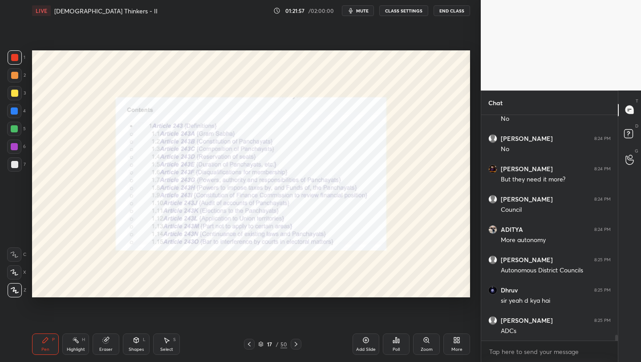
click at [364, 338] on icon at bounding box center [366, 340] width 6 height 6
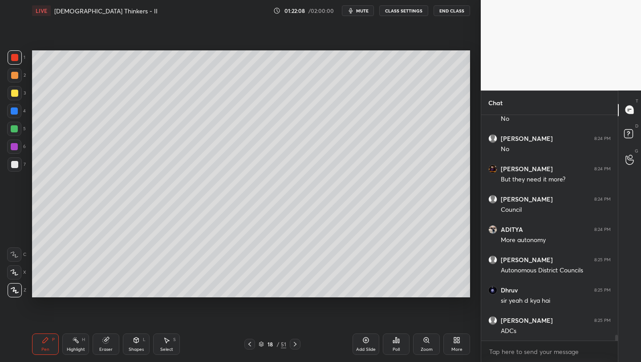
click at [15, 95] on div at bounding box center [14, 93] width 7 height 7
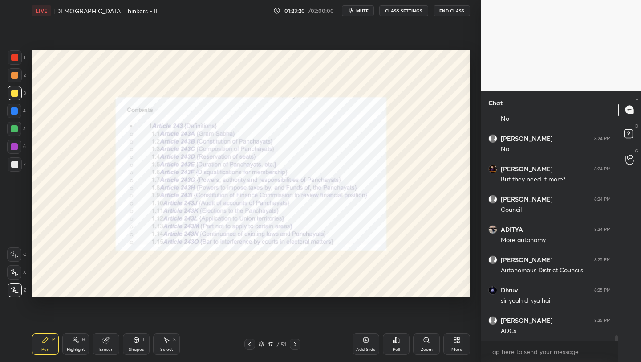
scroll to position [8932, 0]
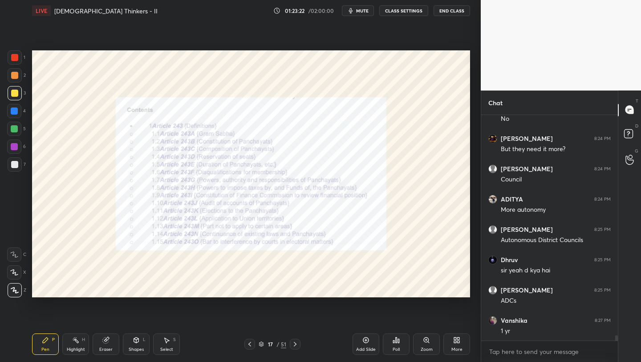
drag, startPoint x: 12, startPoint y: 57, endPoint x: 16, endPoint y: 53, distance: 5.0
click at [15, 57] on div at bounding box center [14, 57] width 7 height 7
drag, startPoint x: 368, startPoint y: 346, endPoint x: 367, endPoint y: 340, distance: 5.5
click at [366, 344] on div "Add Slide" at bounding box center [366, 343] width 27 height 21
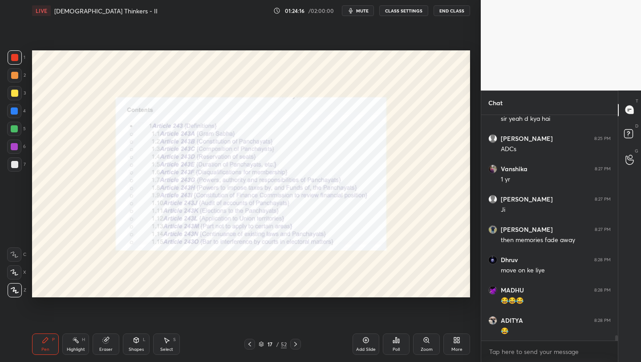
scroll to position [9114, 0]
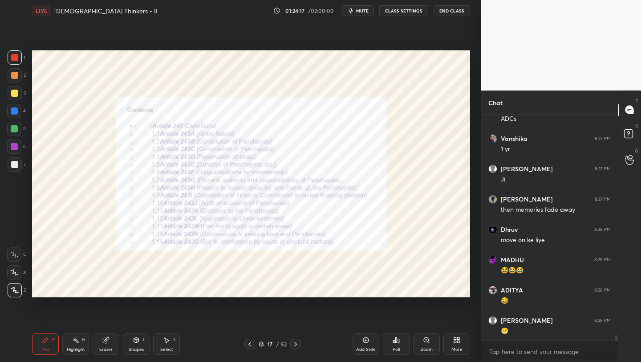
click at [367, 338] on icon at bounding box center [366, 339] width 7 height 7
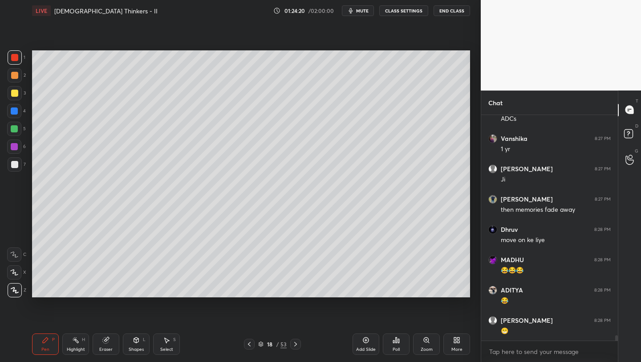
scroll to position [9144, 0]
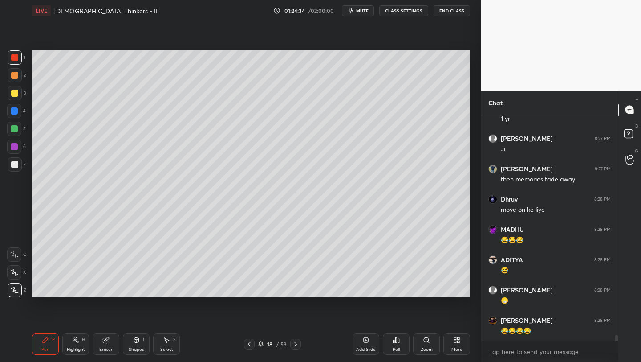
click at [13, 128] on div at bounding box center [14, 128] width 7 height 7
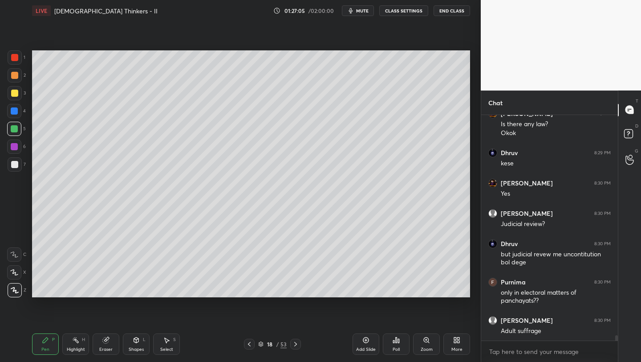
scroll to position [9420, 0]
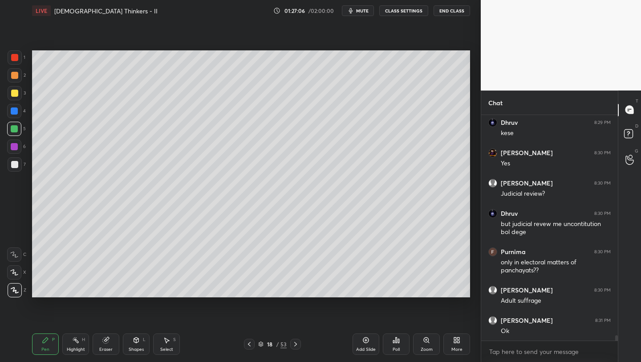
click at [104, 345] on div "Eraser" at bounding box center [106, 343] width 27 height 21
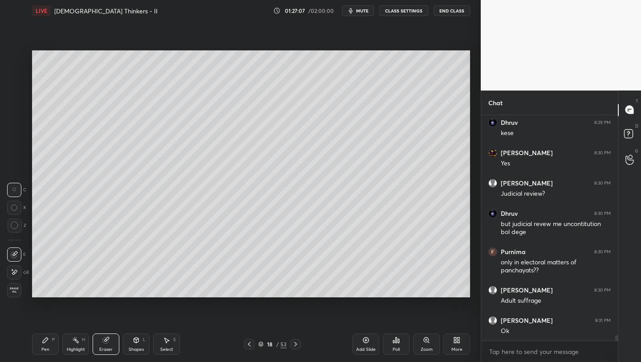
click at [14, 290] on span "Erase all" at bounding box center [14, 290] width 13 height 6
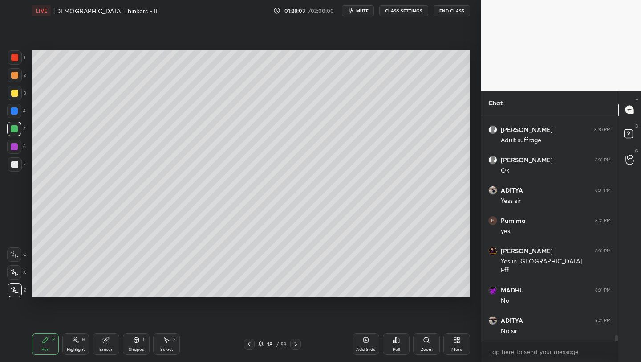
scroll to position [9611, 0]
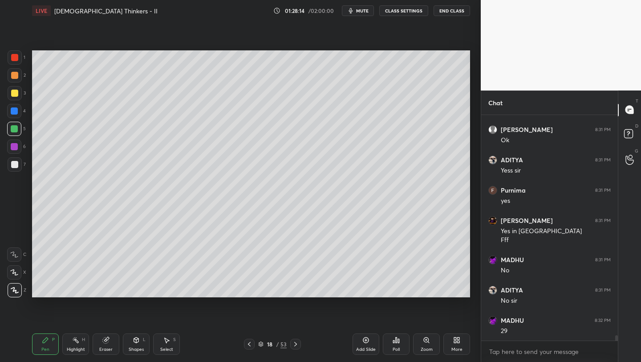
click at [309, 298] on div "Setting up your live class Poll for secs No correct answer Start poll" at bounding box center [251, 173] width 445 height 305
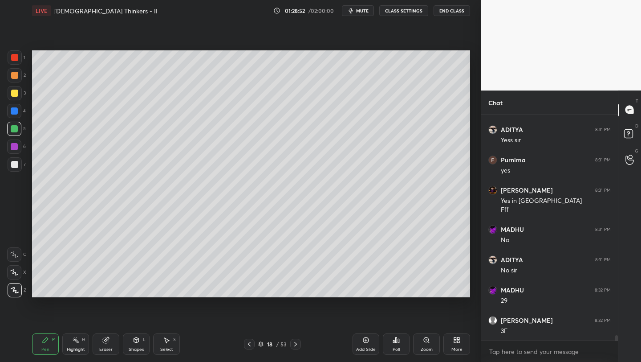
scroll to position [9671, 0]
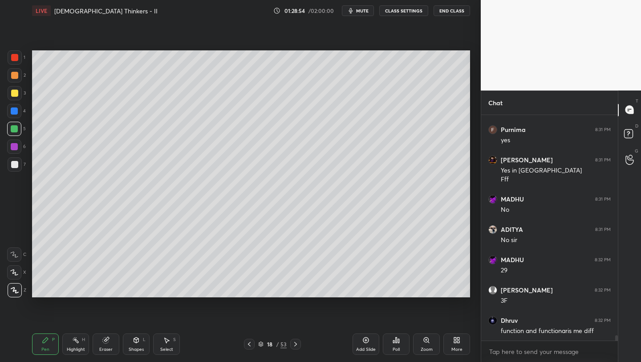
click at [364, 347] on div "Add Slide" at bounding box center [366, 349] width 20 height 4
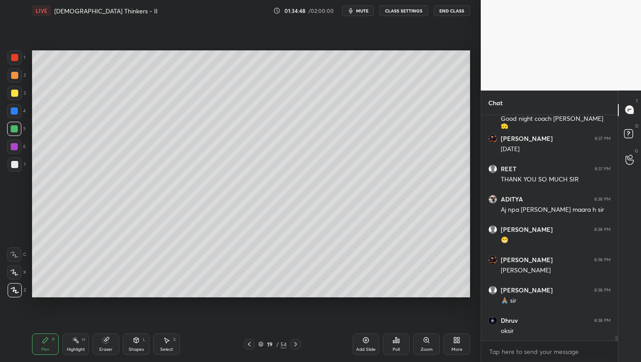
scroll to position [10620, 0]
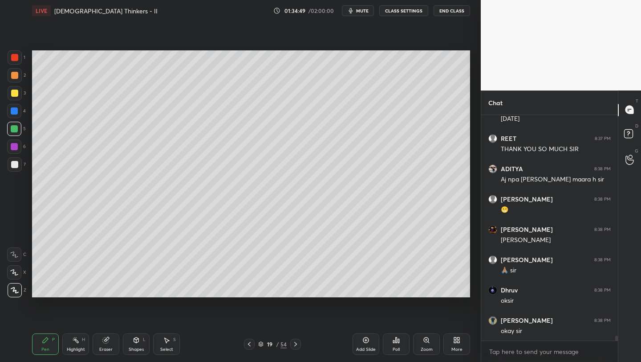
click at [457, 12] on button "End Class" at bounding box center [452, 10] width 37 height 11
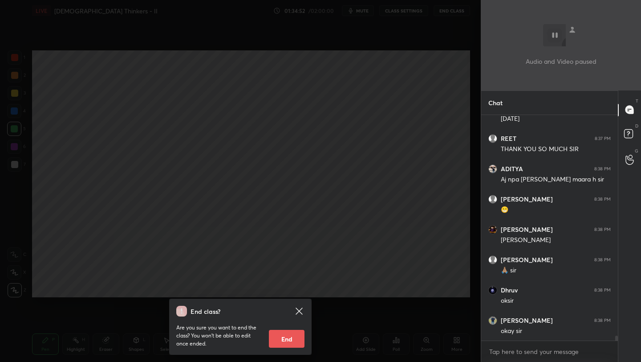
click at [297, 336] on button "End" at bounding box center [287, 339] width 36 height 18
type textarea "x"
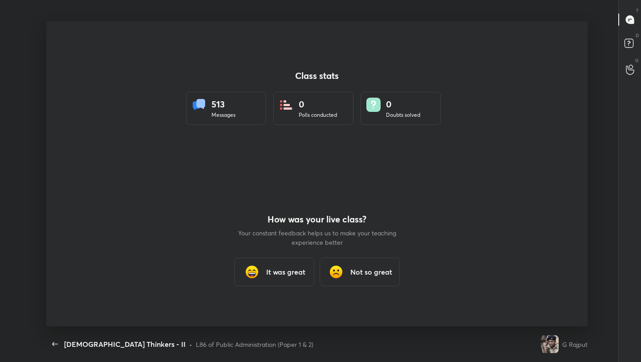
scroll to position [0, 0]
click at [269, 271] on h3 "It was great" at bounding box center [285, 271] width 39 height 11
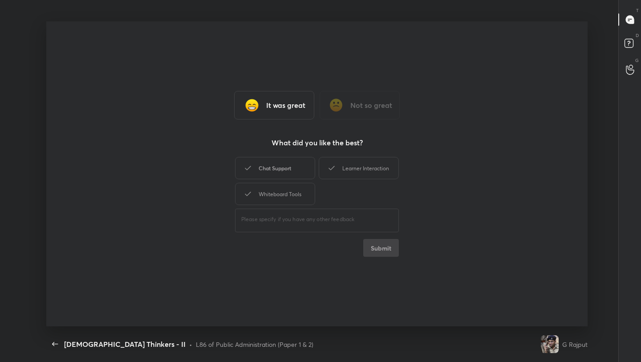
click at [296, 165] on div "Chat Support" at bounding box center [275, 168] width 80 height 22
click at [351, 171] on div "Learner Interaction" at bounding box center [359, 168] width 80 height 22
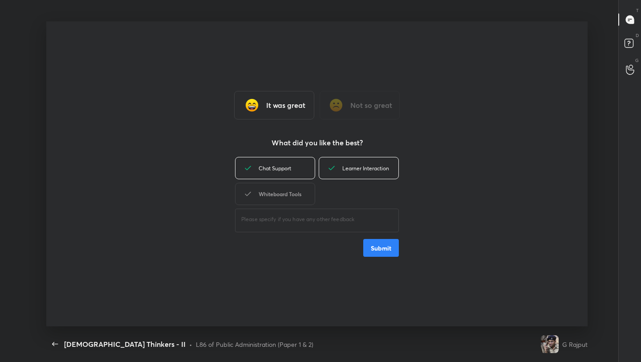
click at [307, 191] on div "Whiteboard Tools" at bounding box center [275, 194] width 80 height 22
click at [384, 252] on button "Submit" at bounding box center [381, 248] width 36 height 18
